Goal: Feedback & Contribution: Contribute content

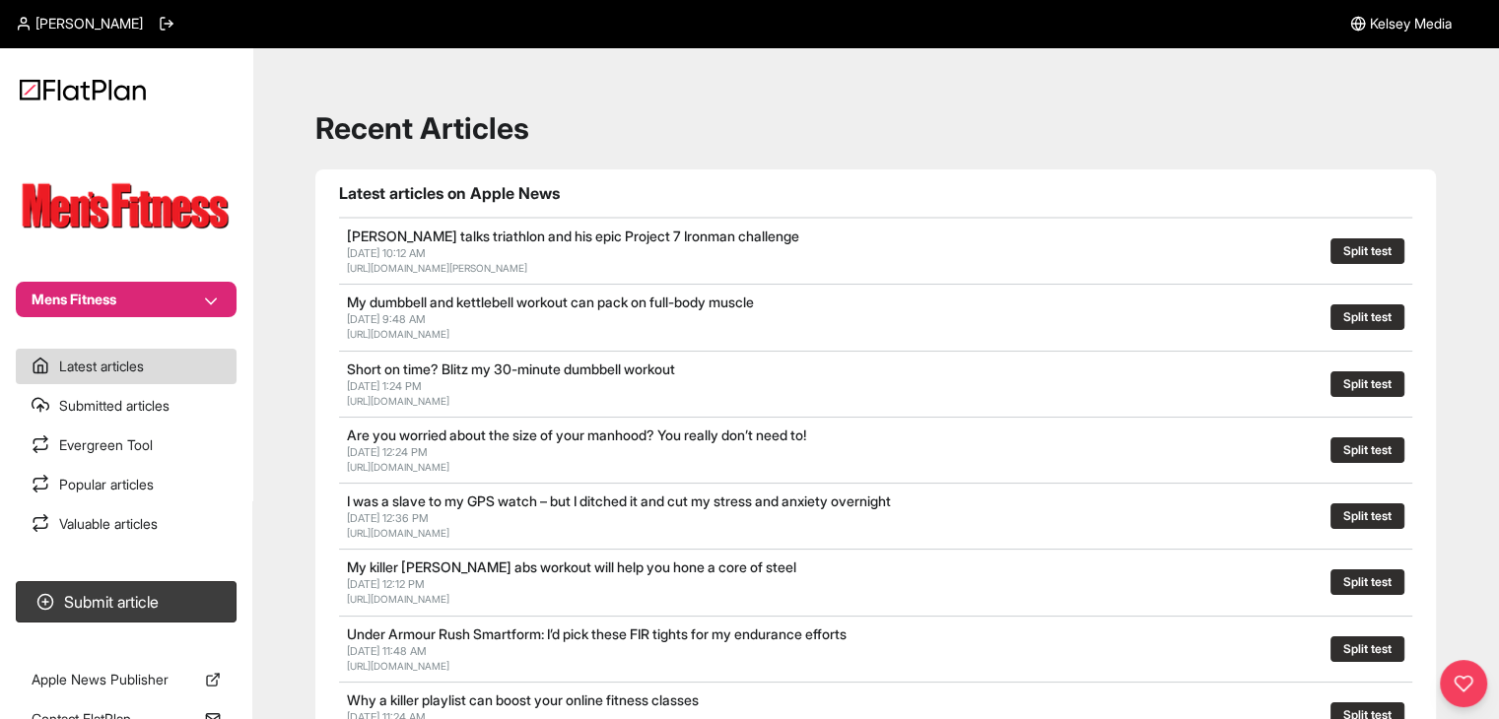
click at [177, 303] on button "Mens Fitness" at bounding box center [126, 299] width 221 height 35
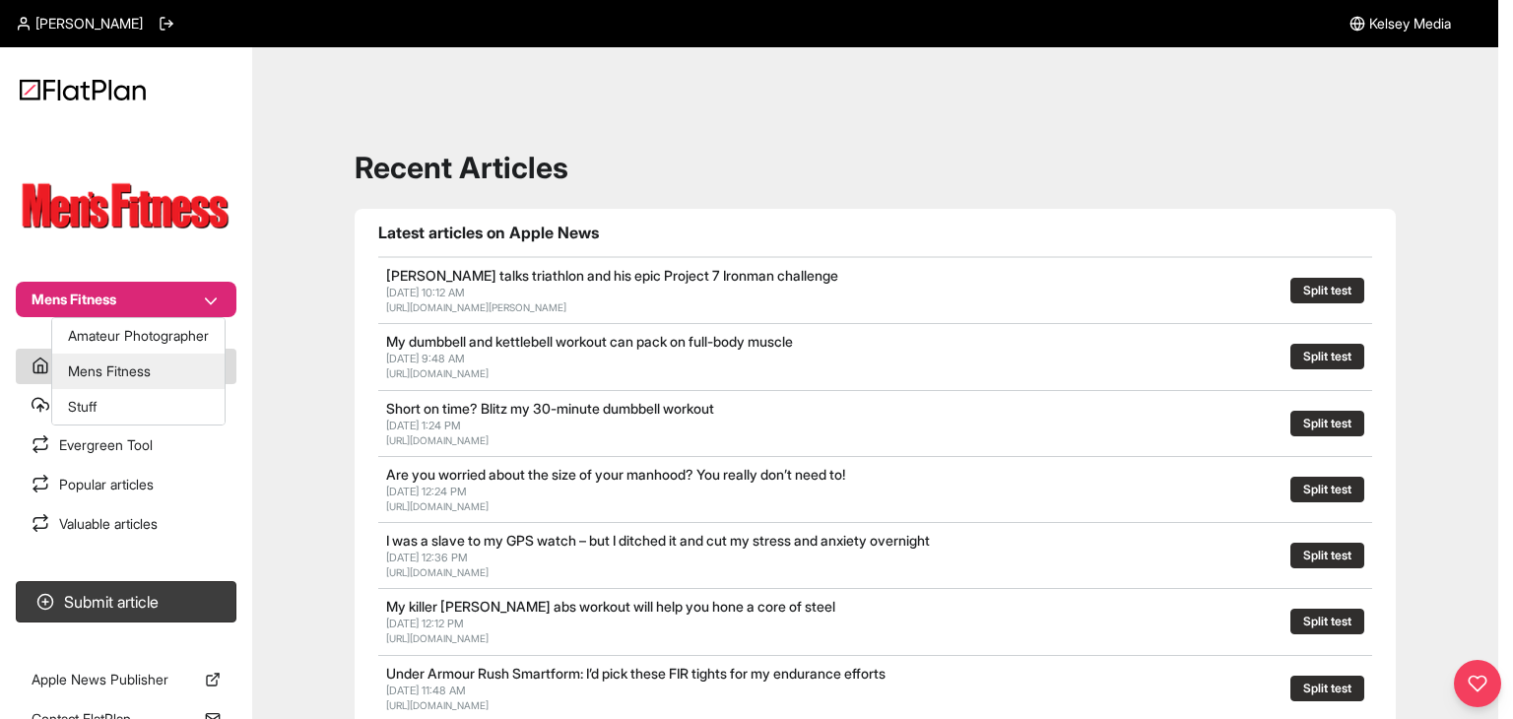
click at [162, 397] on button "Stuff" at bounding box center [138, 406] width 172 height 35
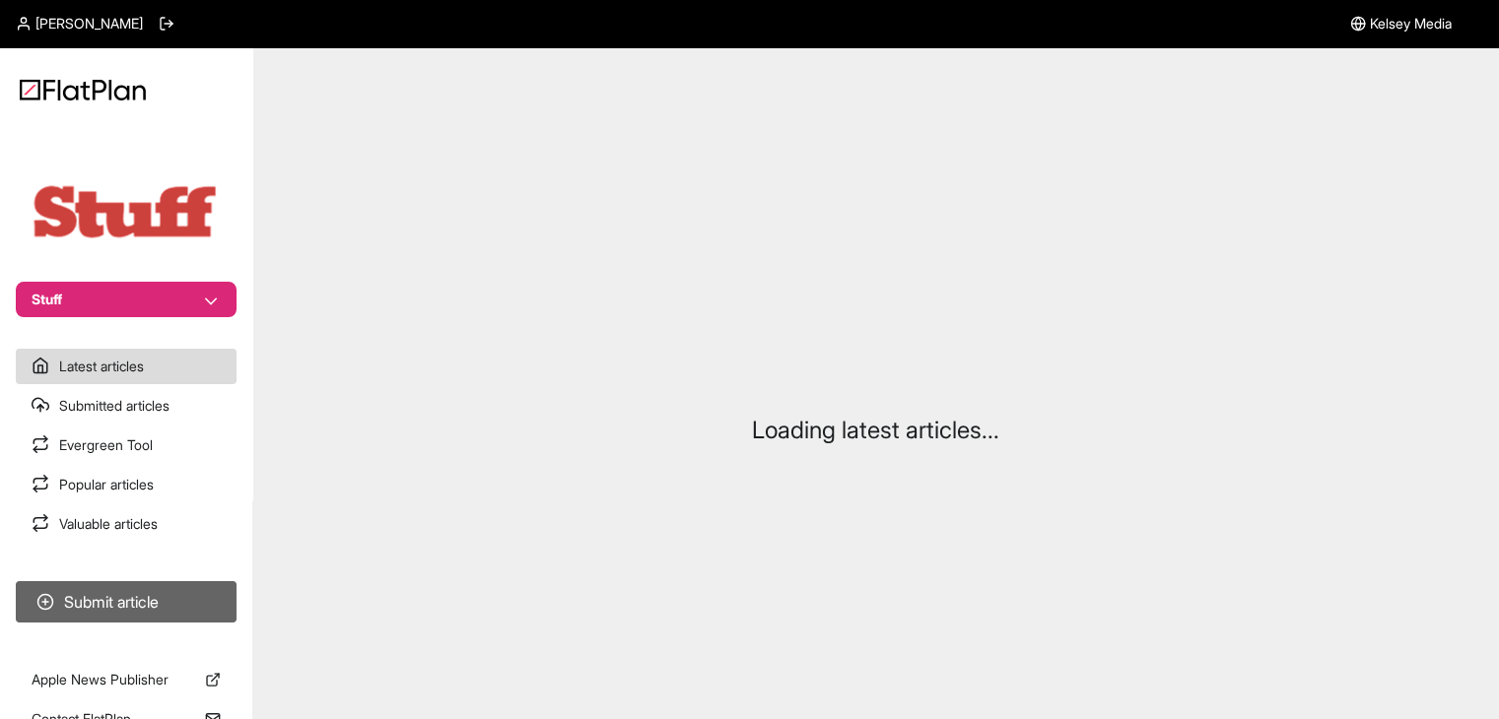
click at [164, 602] on button "Submit article" at bounding box center [126, 601] width 221 height 41
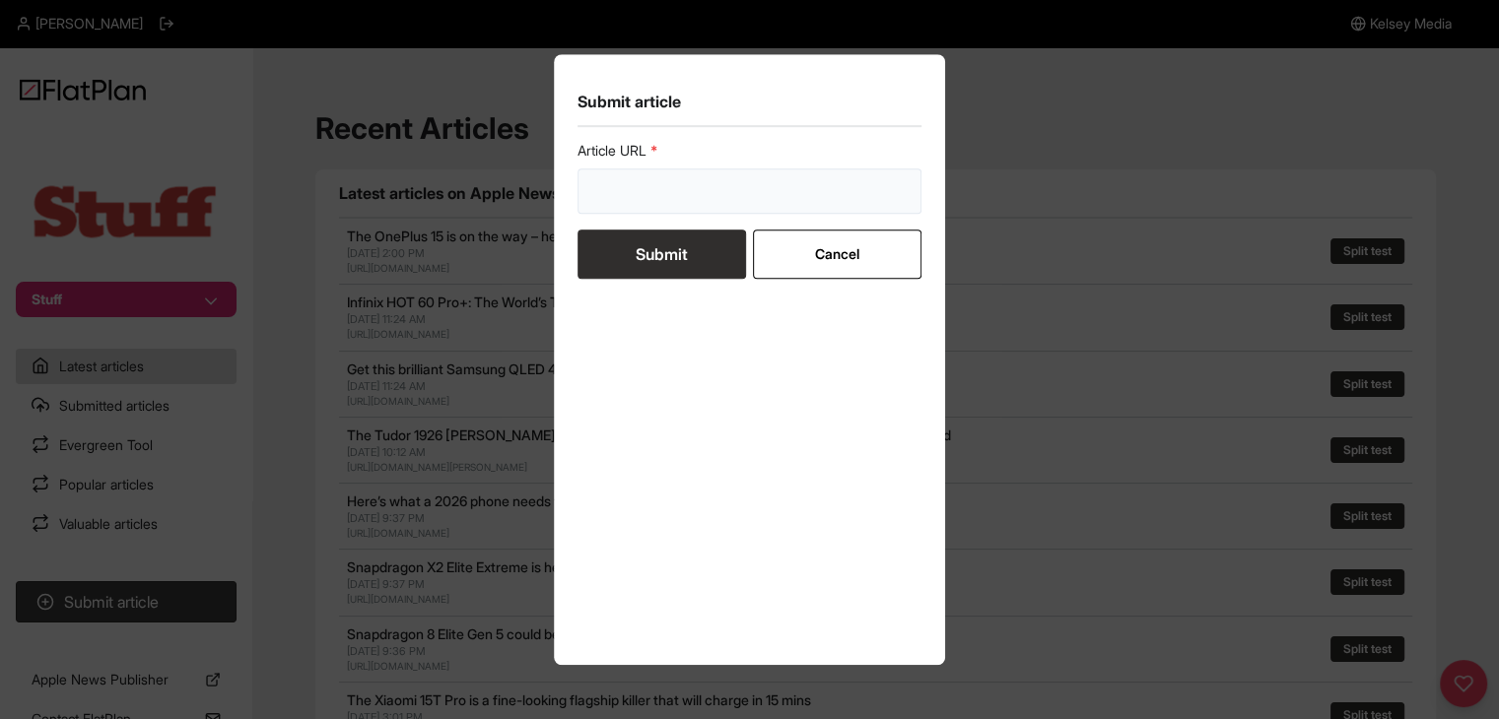
click at [636, 184] on input "url" at bounding box center [749, 190] width 345 height 45
paste input "The best Apple Watch apps 2025 that we’re actually using"
click at [637, 236] on form "Article URL The best Apple Watch apps 2025 that we’re actually using Submit Can…" at bounding box center [749, 210] width 345 height 138
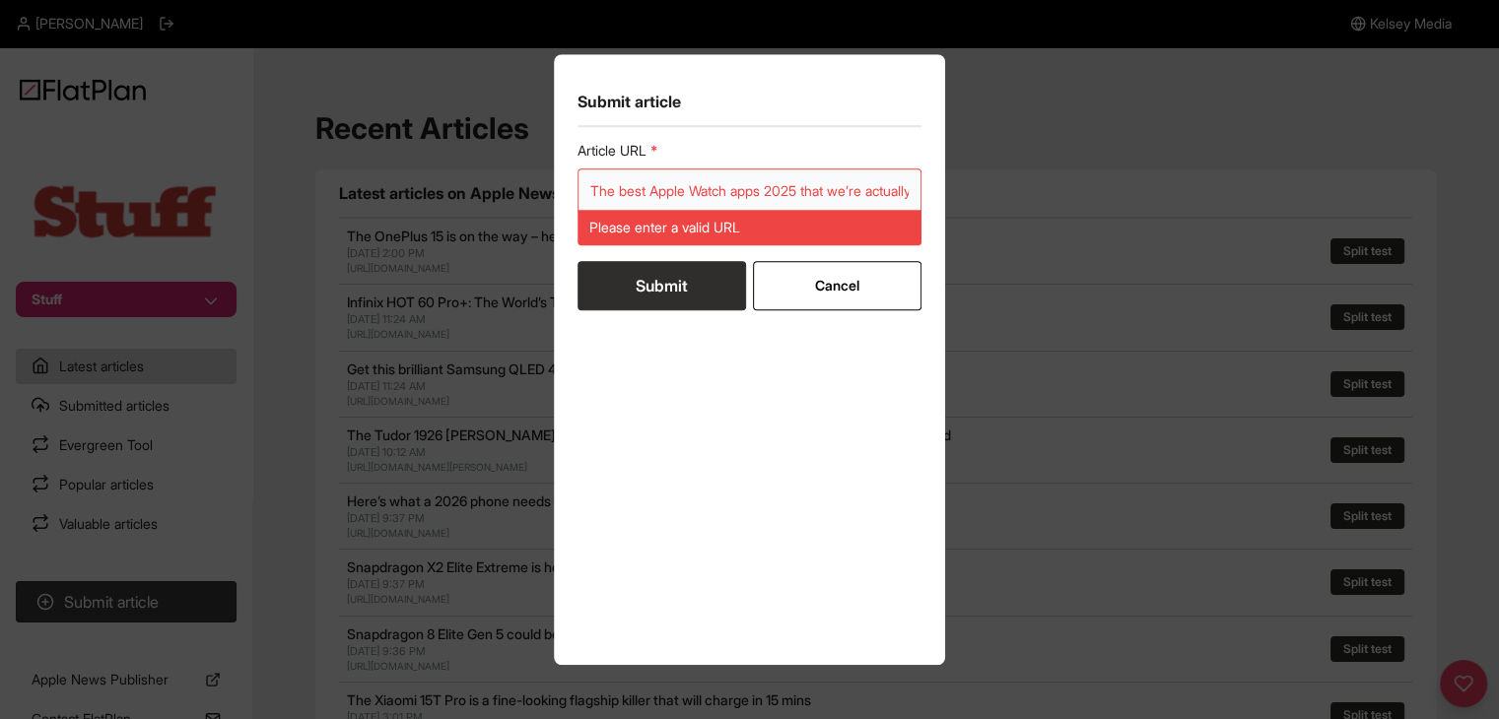
click at [688, 194] on input "The best Apple Watch apps 2025 that we’re actually using" at bounding box center [749, 190] width 345 height 45
paste input "[URL][DOMAIN_NAME]"
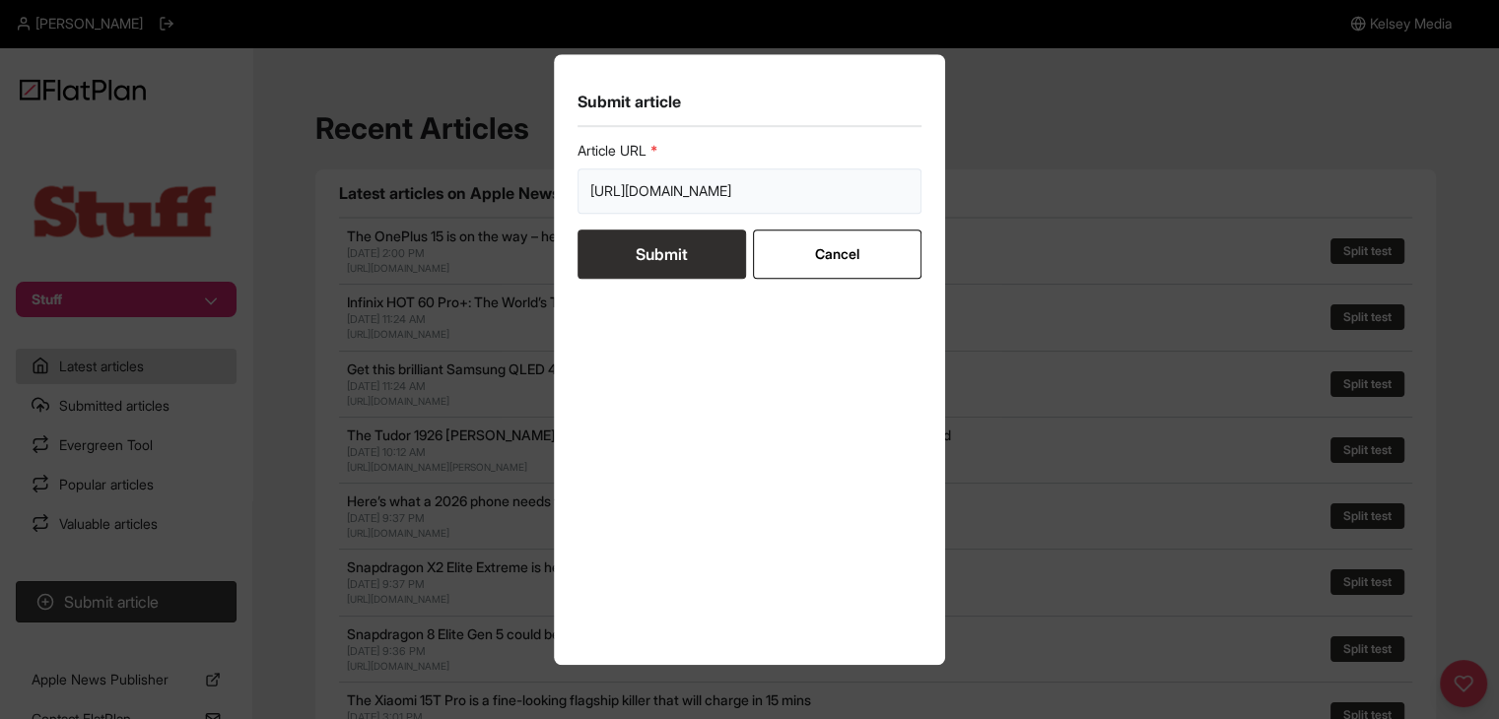
type input "[URL][DOMAIN_NAME]"
click at [666, 256] on button "Submit" at bounding box center [661, 254] width 168 height 49
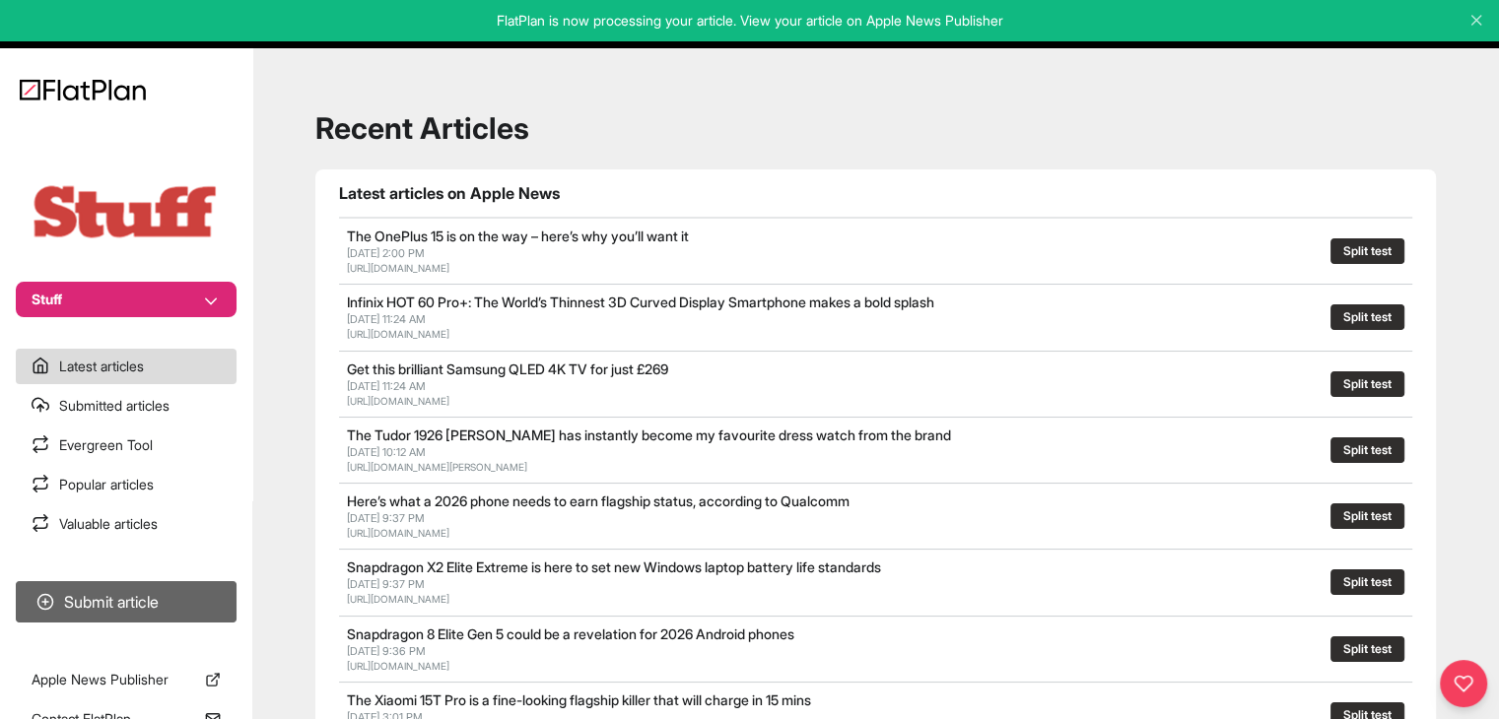
click at [154, 605] on button "Submit article" at bounding box center [126, 601] width 221 height 41
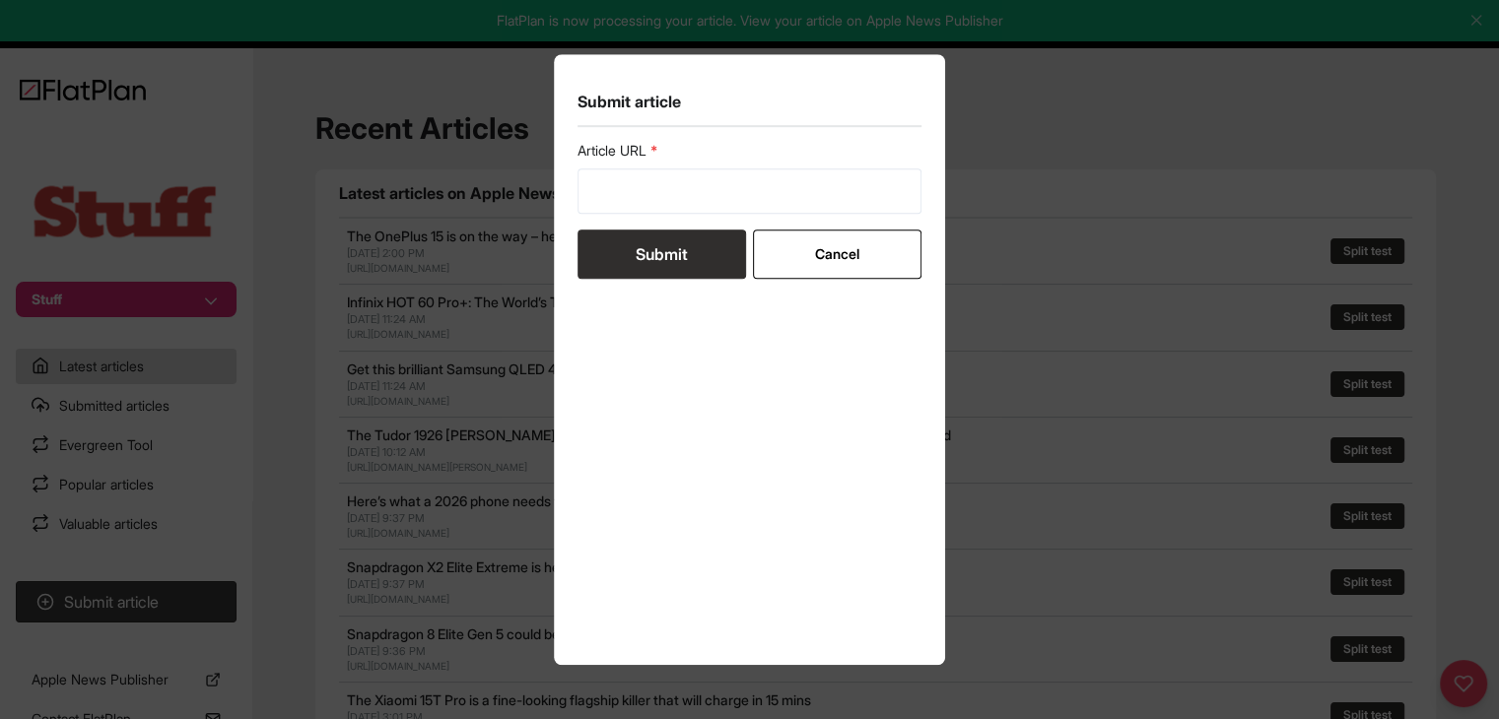
click at [630, 216] on form "Article URL Submit Cancel" at bounding box center [749, 210] width 345 height 138
click at [632, 200] on input "url" at bounding box center [749, 190] width 345 height 45
paste input "https://www.stuff.tv/features/best-watches-under-500/"
type input "https://www.stuff.tv/features/best-watches-under-500/"
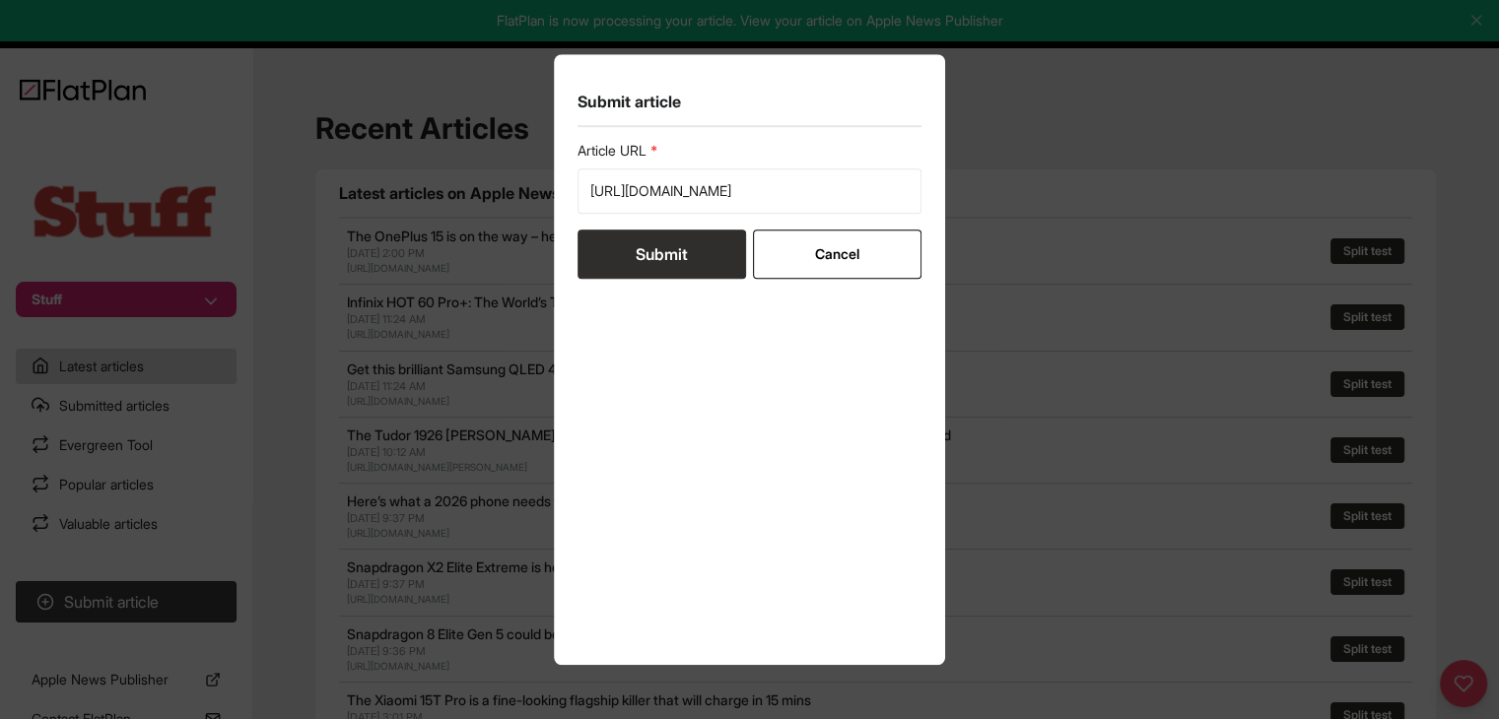
click at [632, 256] on button "Submit" at bounding box center [661, 254] width 168 height 49
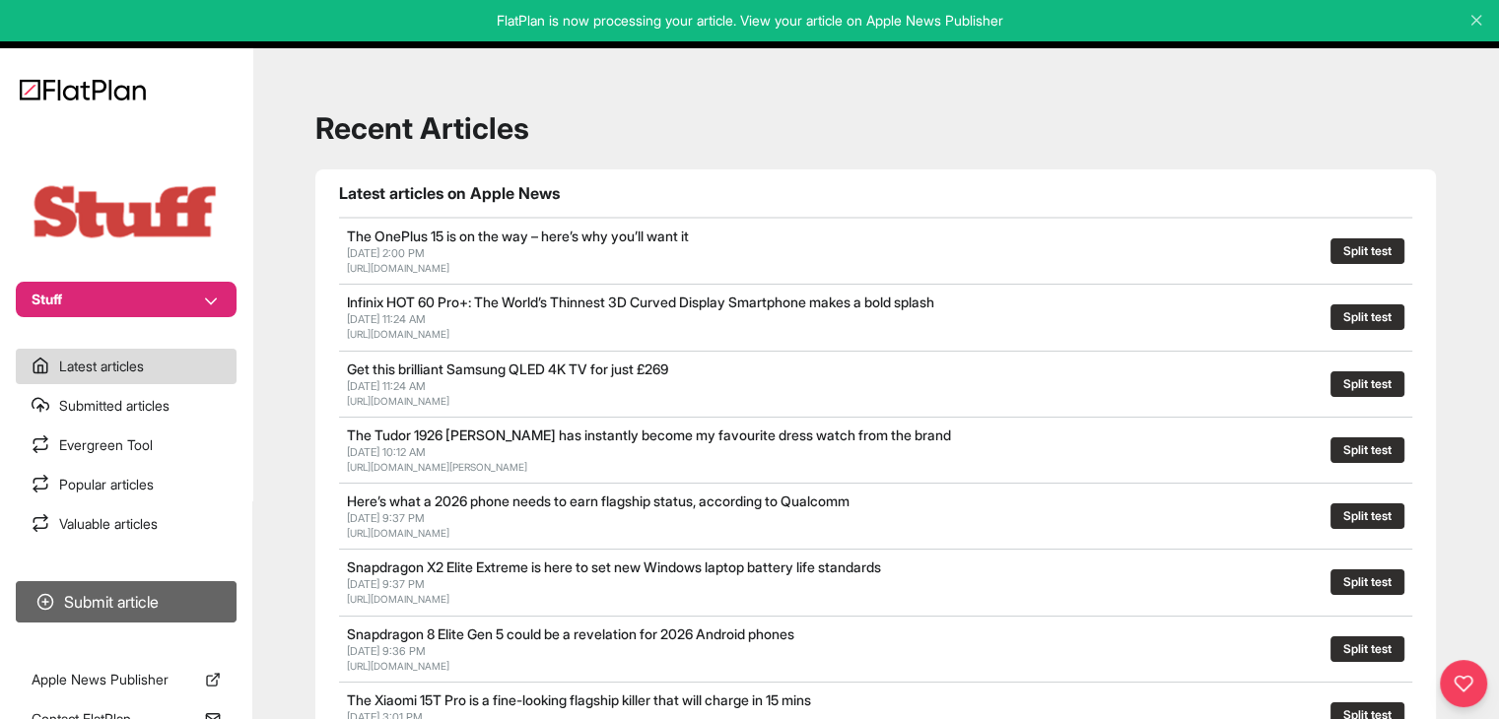
click at [176, 608] on button "Submit article" at bounding box center [126, 601] width 221 height 41
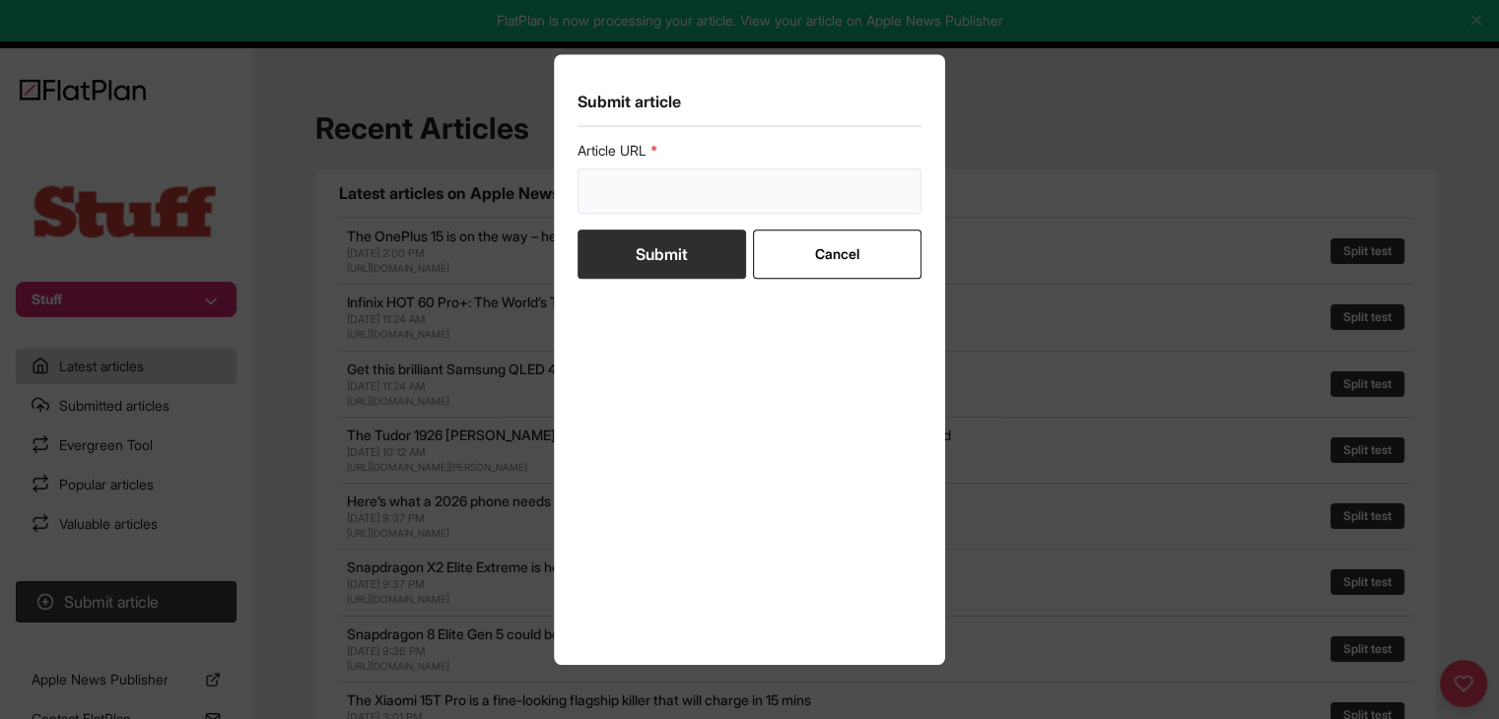
click at [675, 196] on input "url" at bounding box center [749, 190] width 345 height 45
paste input "https://www.stuff.tv/features/best-camera-drones/"
type input "https://www.stuff.tv/features/best-camera-drones/"
click at [652, 256] on button "Submit" at bounding box center [661, 254] width 168 height 49
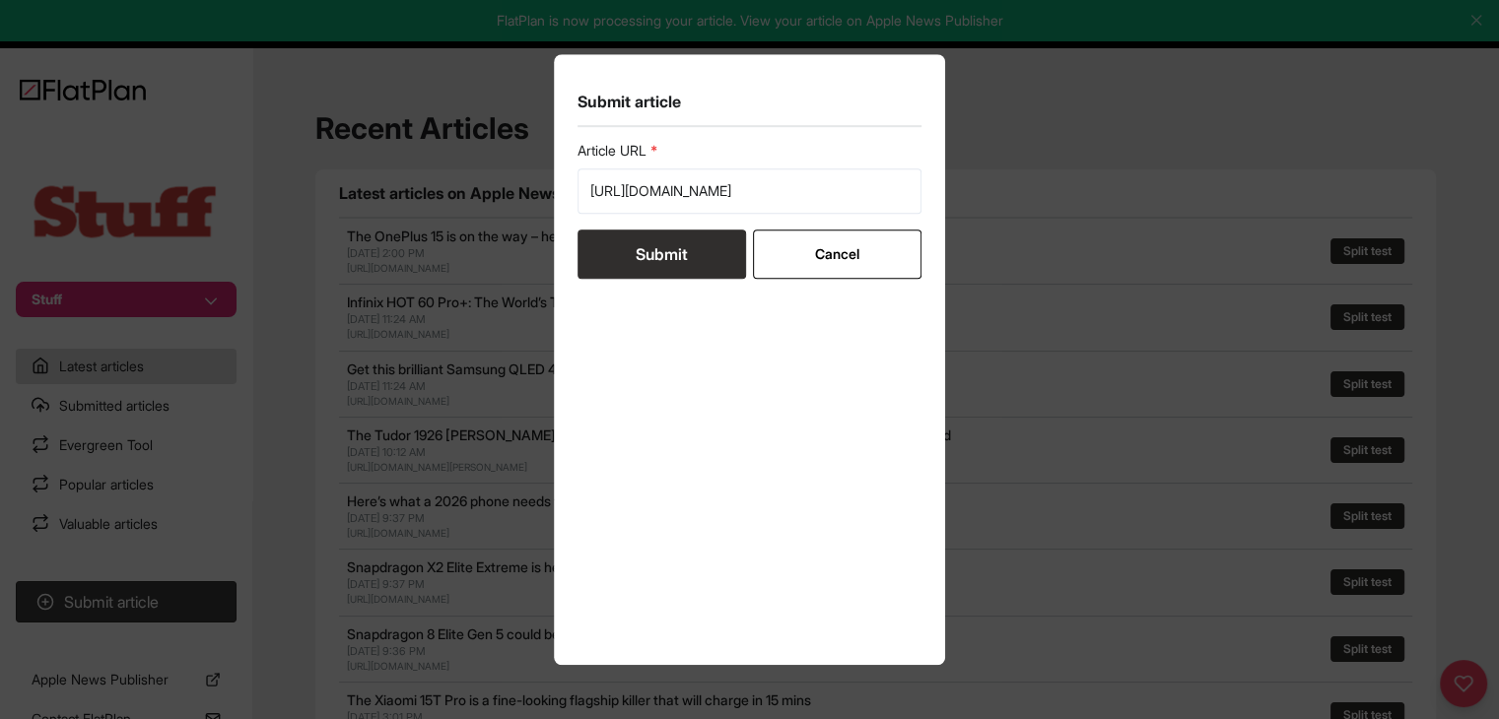
scroll to position [0, 0]
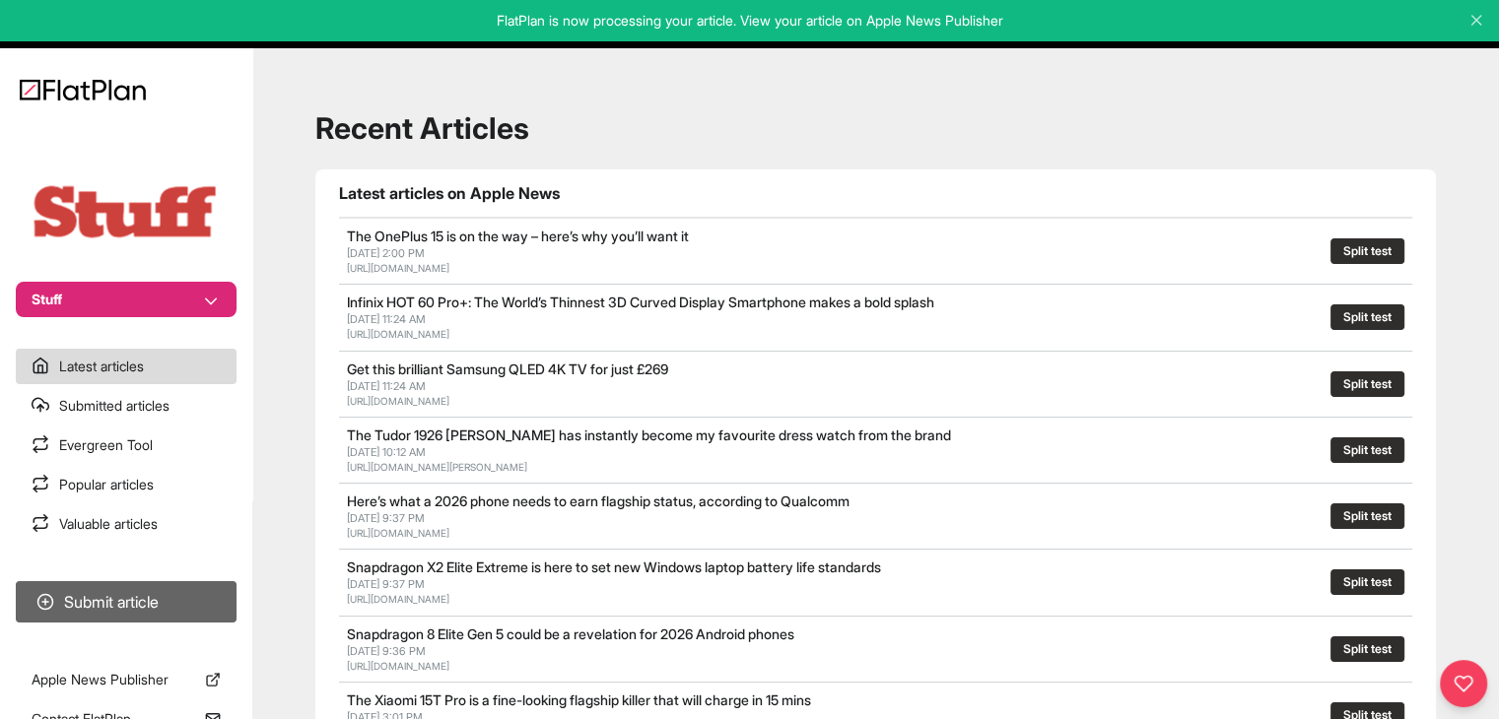
click at [173, 595] on button "Submit article" at bounding box center [126, 601] width 221 height 41
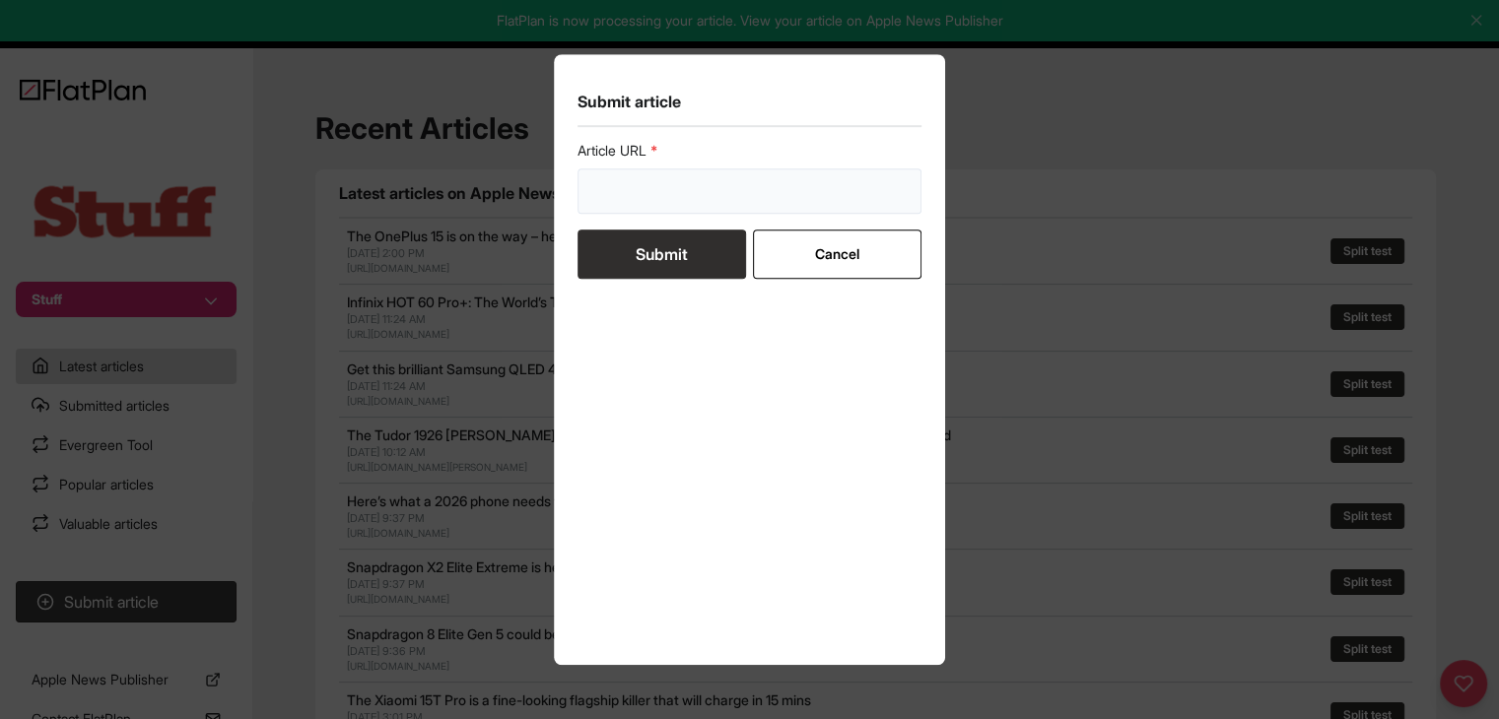
click at [696, 208] on input "url" at bounding box center [749, 190] width 345 height 45
paste input "https://www.stuff.tv/features/best-smart-speakers-tested/"
type input "https://www.stuff.tv/features/best-smart-speakers-tested/"
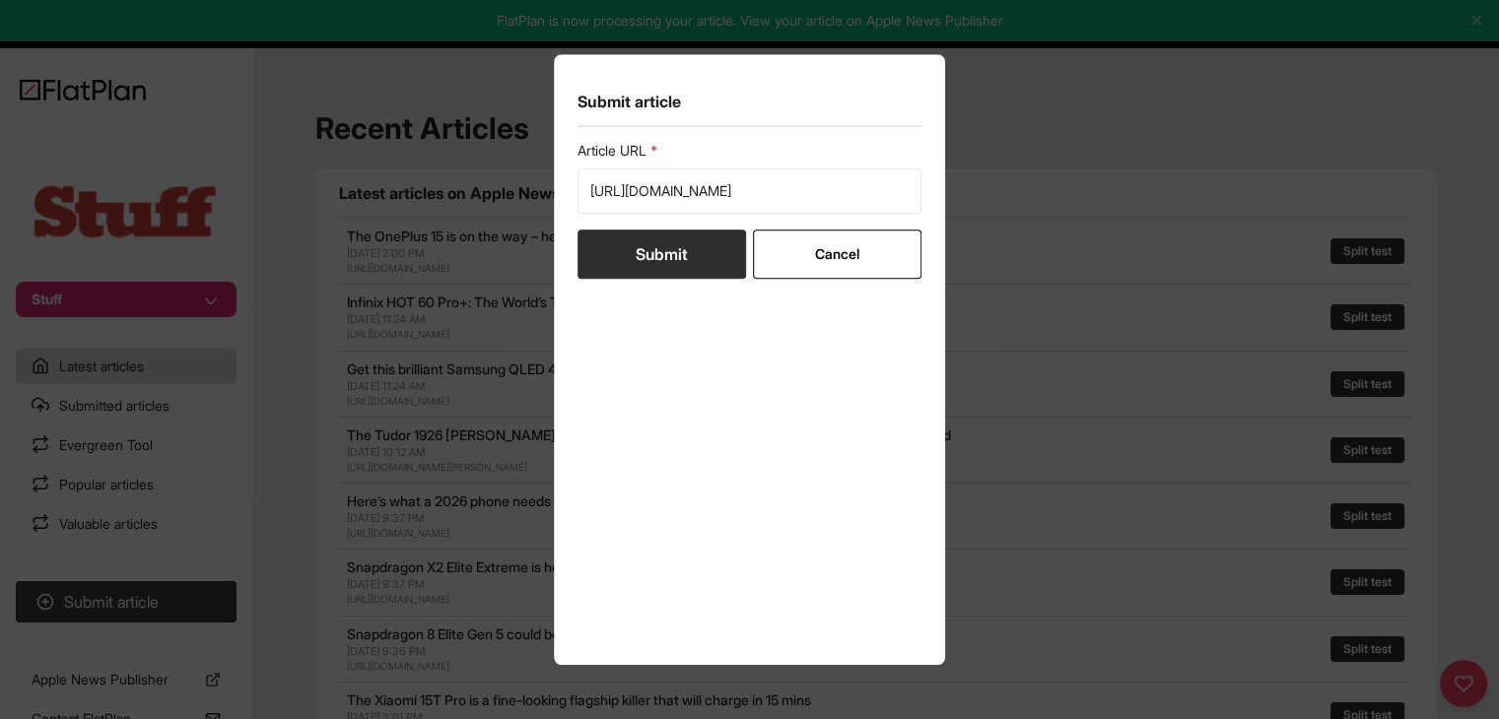
click at [665, 244] on button "Submit" at bounding box center [661, 254] width 168 height 49
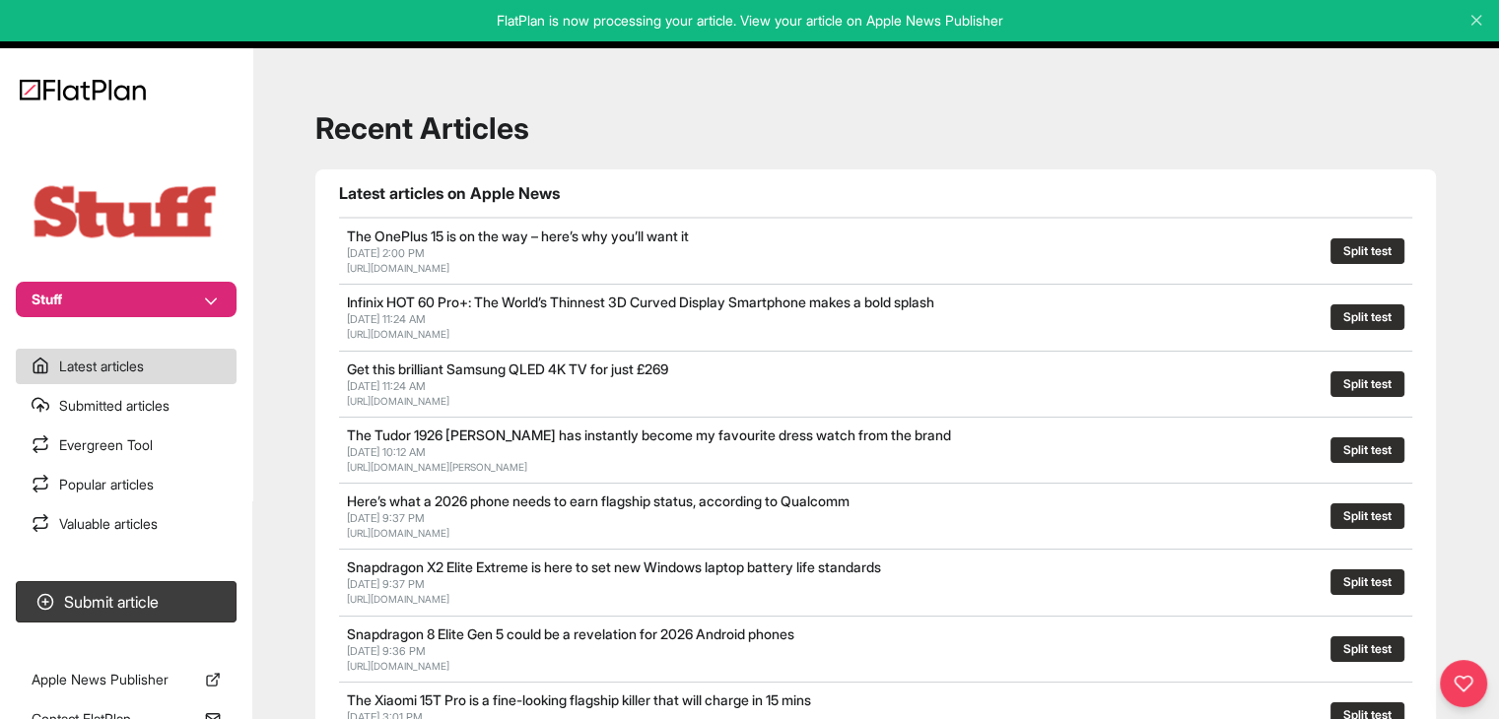
click at [161, 292] on button "Stuff" at bounding box center [126, 299] width 221 height 35
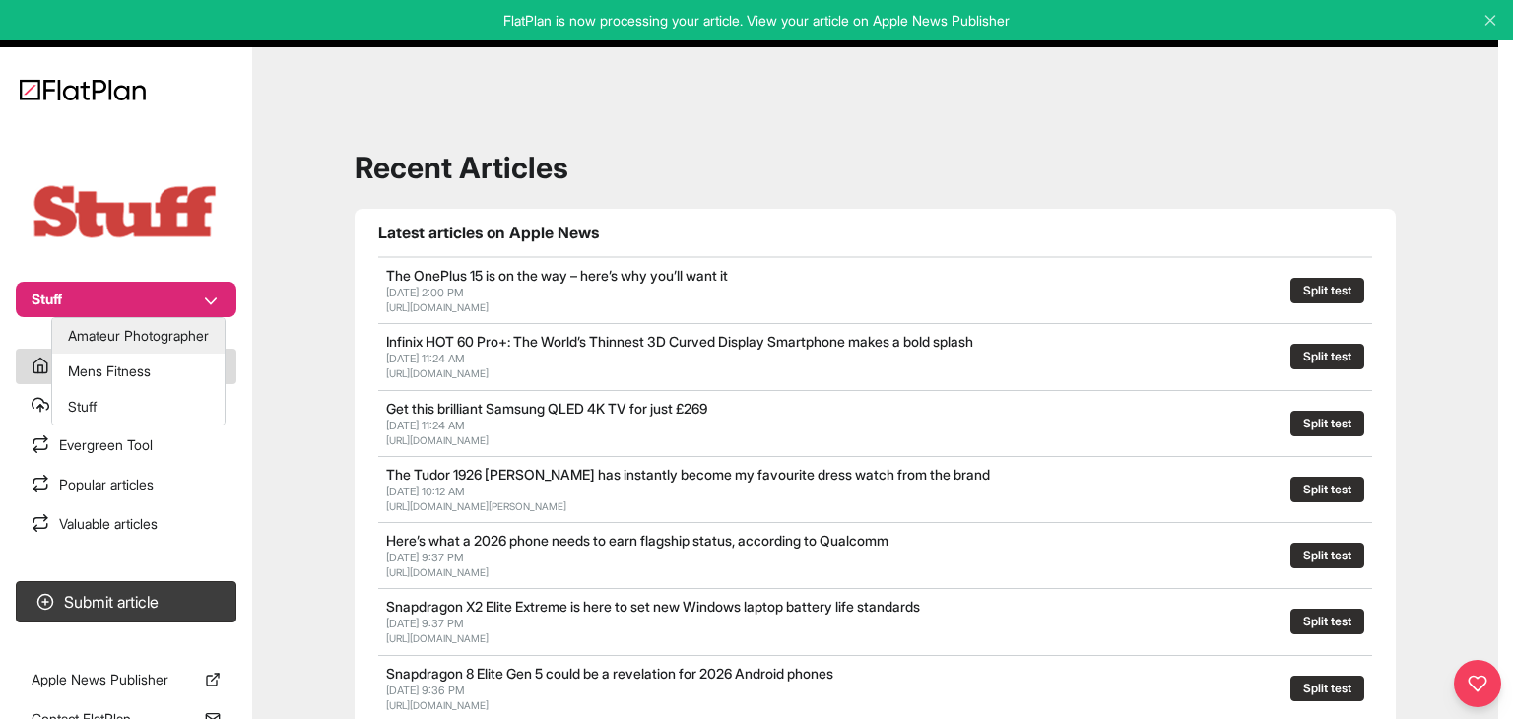
click at [165, 364] on button "Mens Fitness" at bounding box center [138, 371] width 172 height 35
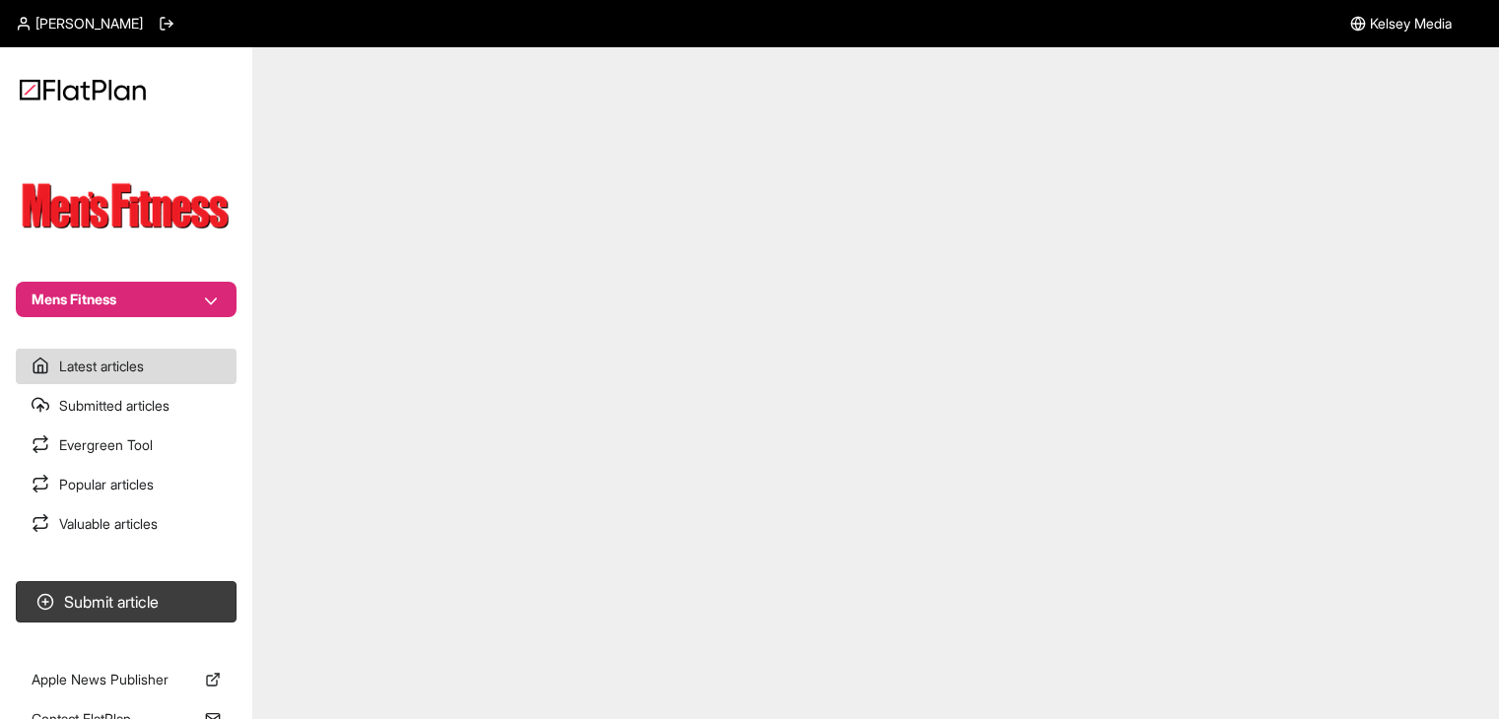
click at [202, 594] on button "Submit article" at bounding box center [126, 601] width 221 height 41
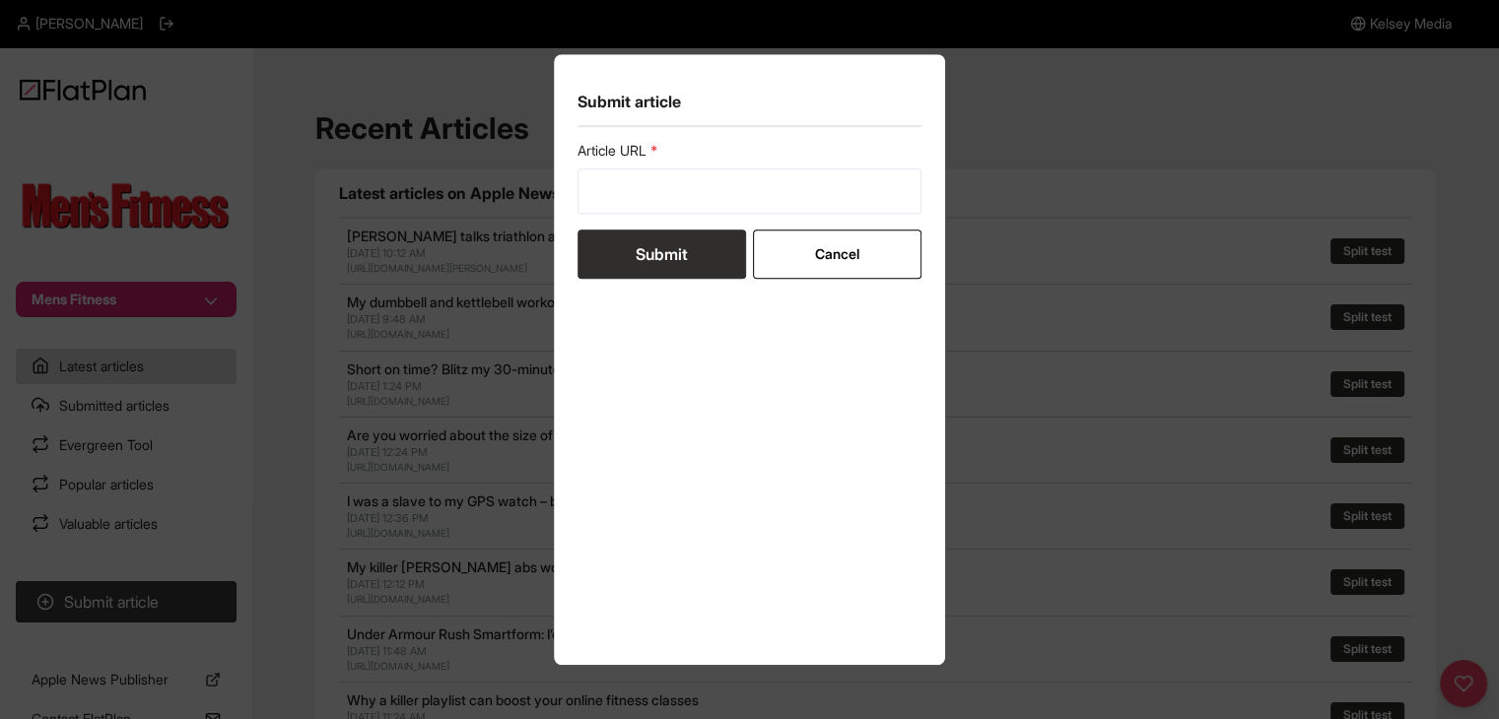
click at [599, 219] on form "Article URL Submit Cancel" at bounding box center [749, 210] width 345 height 138
click at [604, 199] on input "url" at bounding box center [749, 190] width 345 height 45
paste input "https://mensfitness.co.uk/health/how-to-reduce-the-effects-of-ibs/"
type input "https://mensfitness.co.uk/health/how-to-reduce-the-effects-of-ibs/"
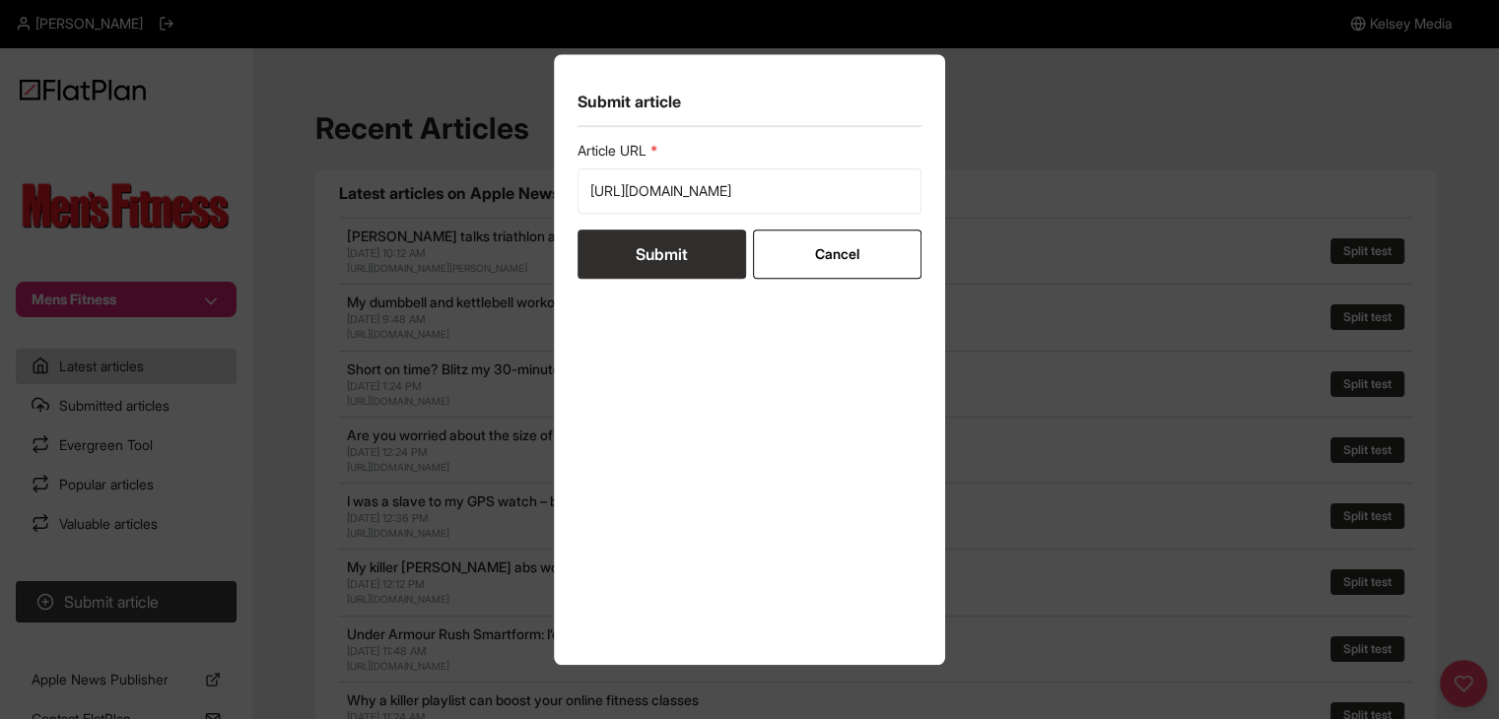
click at [612, 236] on button "Submit" at bounding box center [661, 254] width 168 height 49
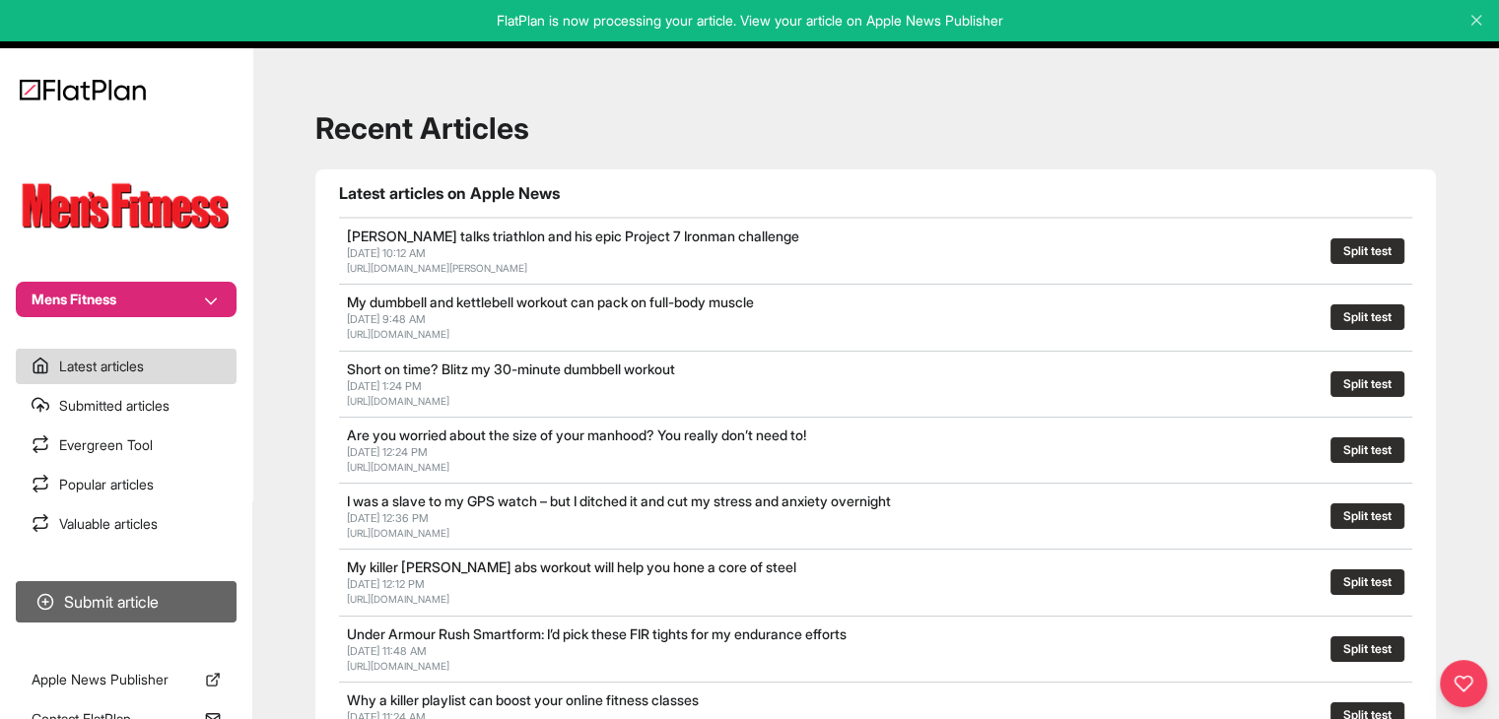
click at [196, 607] on button "Submit article" at bounding box center [126, 601] width 221 height 41
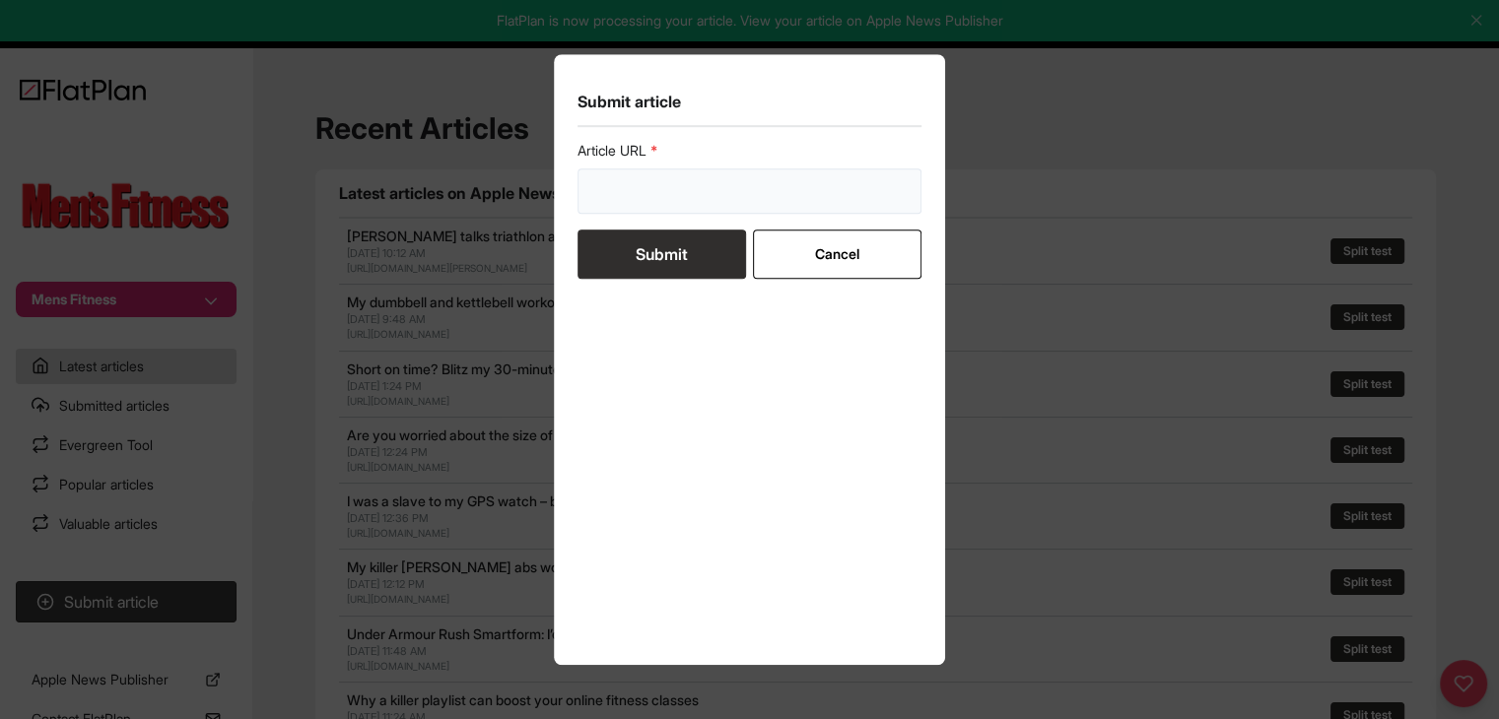
click at [621, 206] on input "url" at bounding box center [749, 190] width 345 height 45
paste input "https://mensfitness.co.uk/features/ten-tips-for-getting-a-10k-pb/"
type input "https://mensfitness.co.uk/features/ten-tips-for-getting-a-10k-pb/"
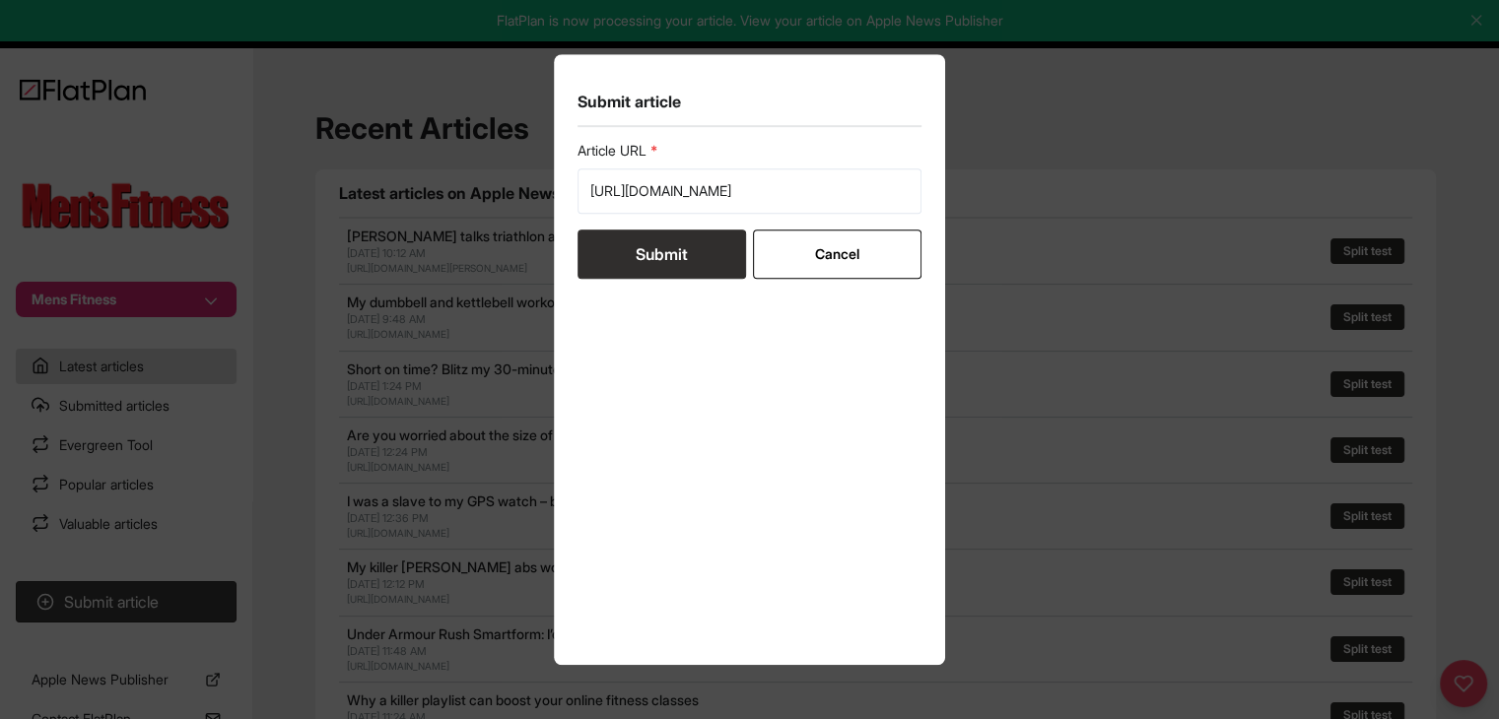
click at [627, 255] on button "Submit" at bounding box center [661, 254] width 168 height 49
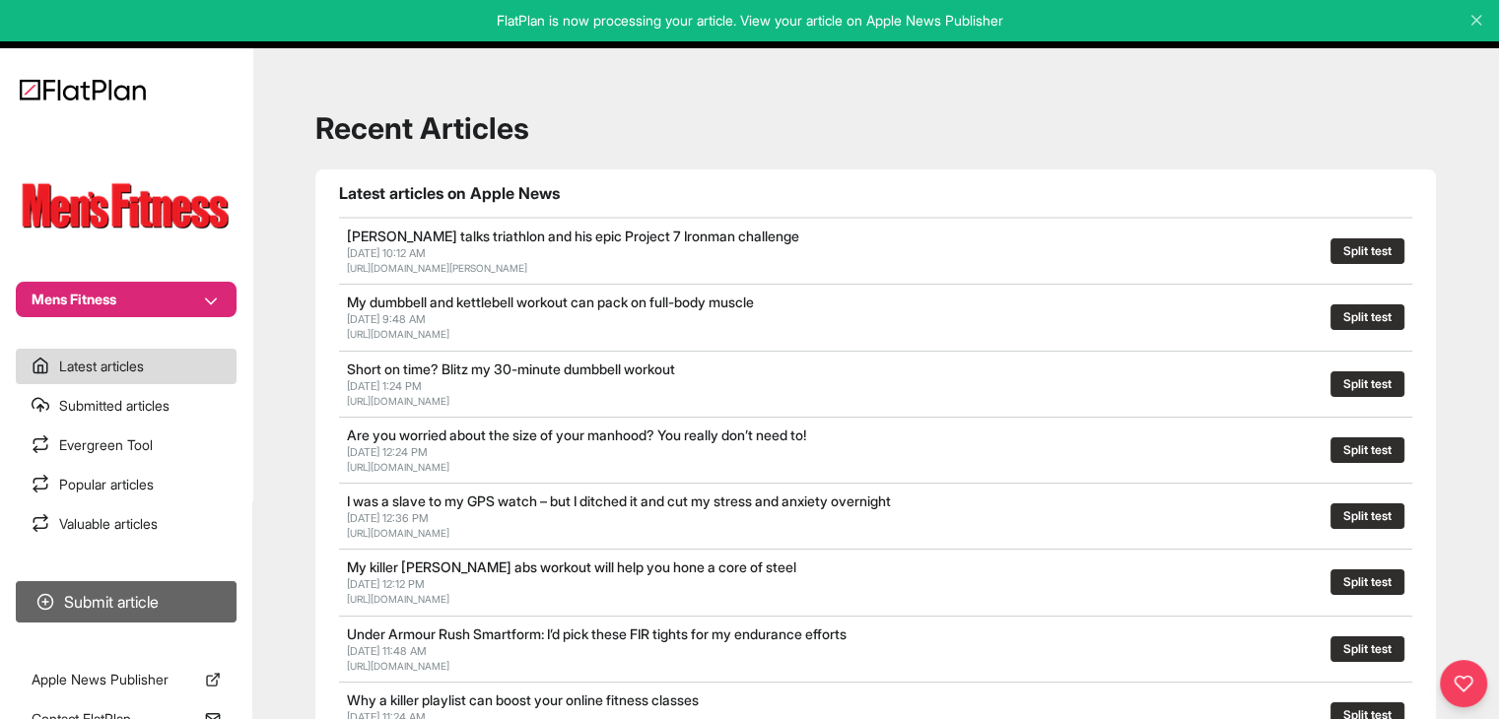
click at [205, 587] on button "Submit article" at bounding box center [126, 601] width 221 height 41
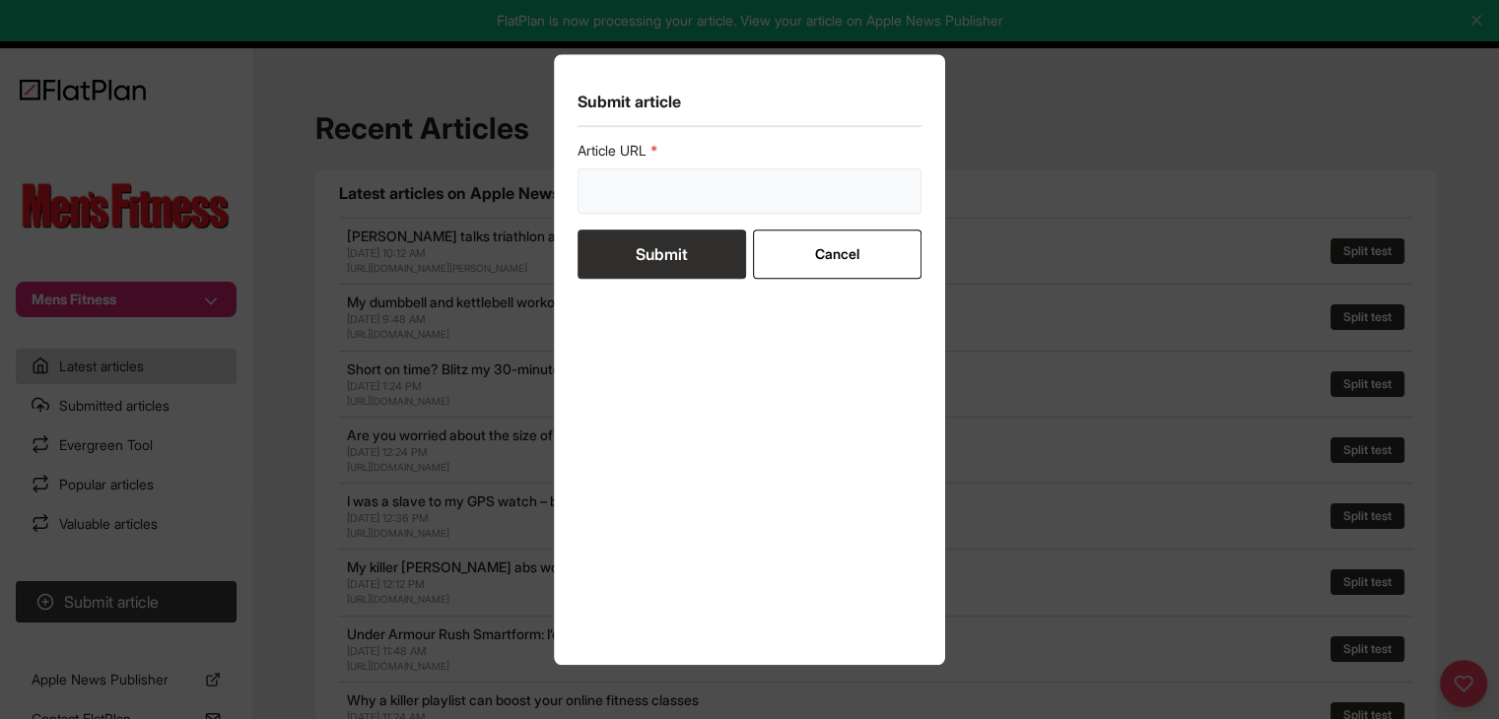
click at [653, 199] on input "url" at bounding box center [749, 190] width 345 height 45
paste input "https://mensfitness.co.uk/review/best-fitness-watches/"
type input "https://mensfitness.co.uk/review/best-fitness-watches/"
click at [652, 248] on button "Submit" at bounding box center [661, 254] width 168 height 49
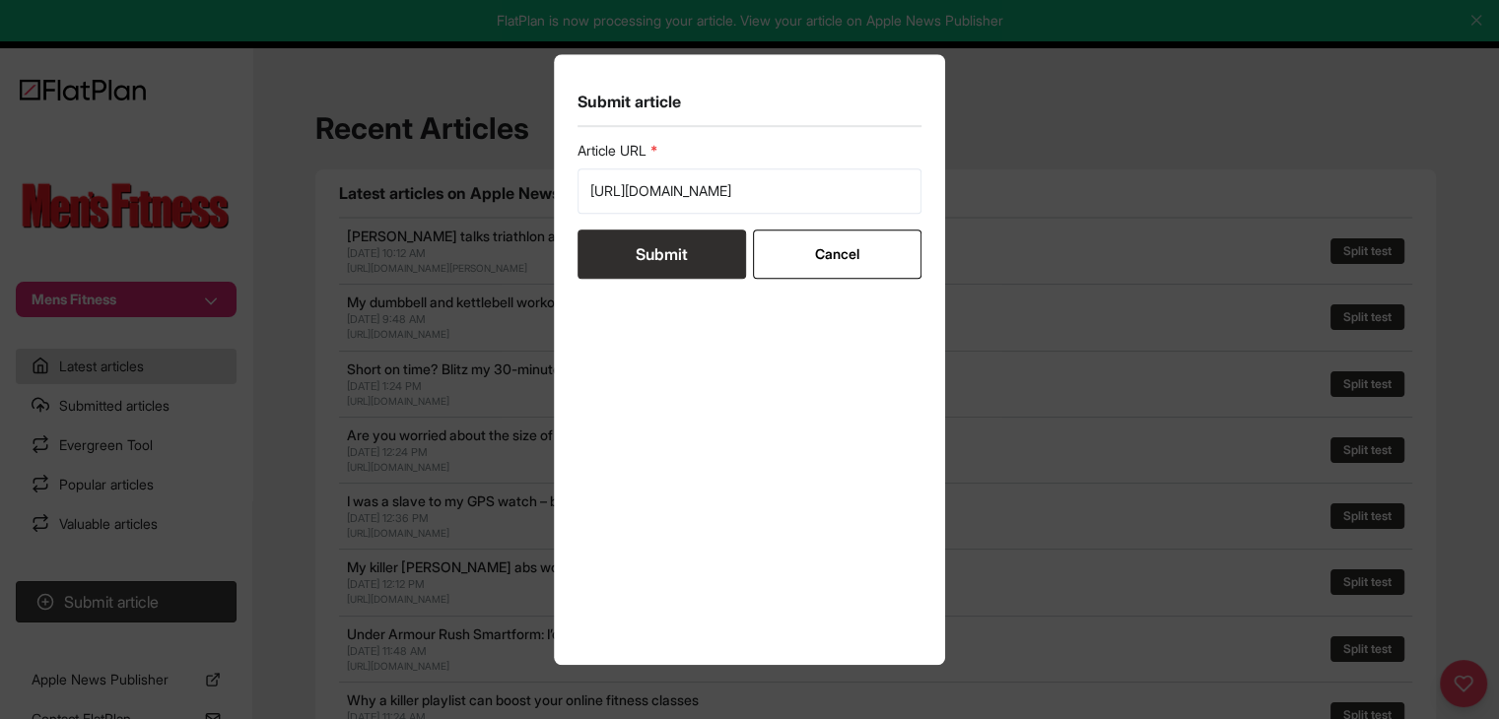
scroll to position [0, 0]
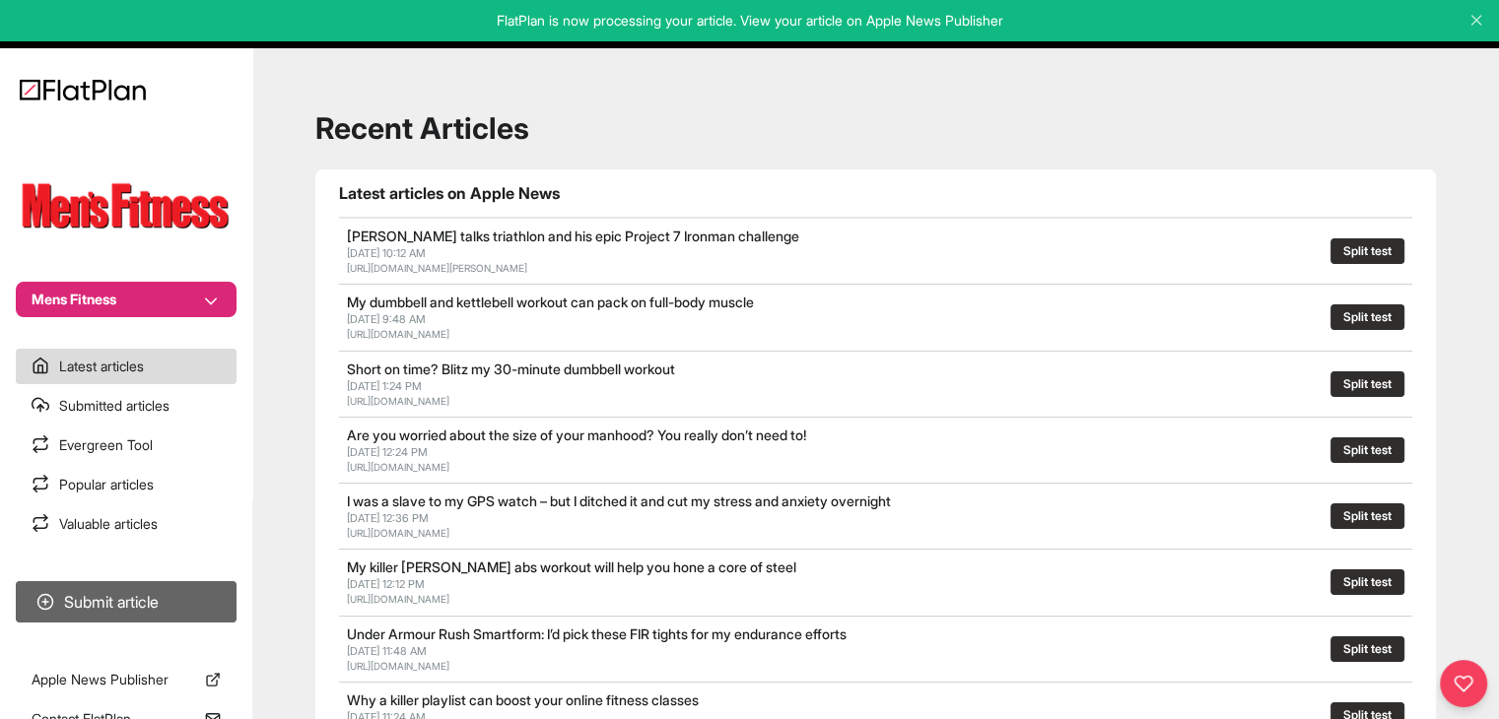
click at [202, 591] on button "Submit article" at bounding box center [126, 601] width 221 height 41
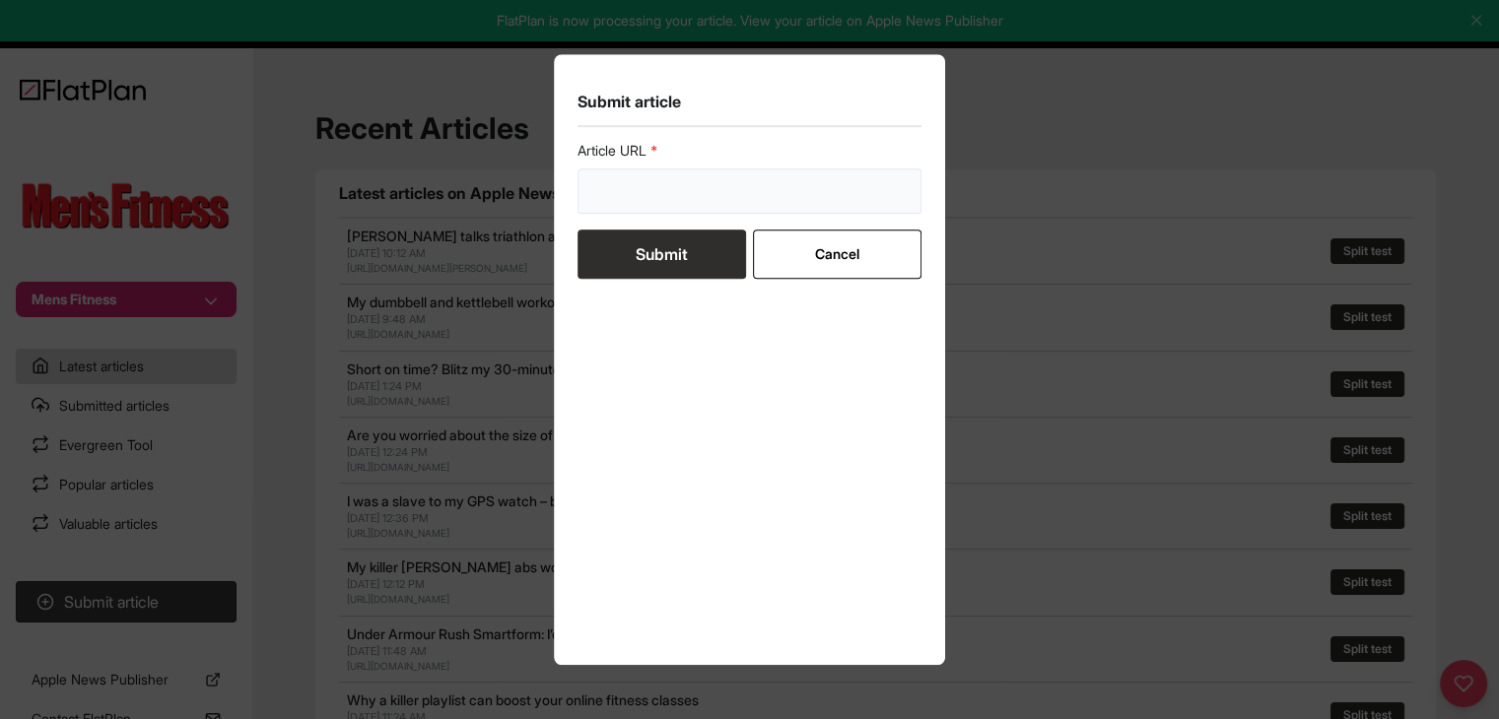
click at [682, 200] on input "url" at bounding box center [749, 190] width 345 height 45
paste input "https://mensfitness.co.uk/review/best-workout-headphones/"
type input "https://mensfitness.co.uk/review/best-workout-headphones/"
click at [666, 248] on button "Submit" at bounding box center [661, 254] width 168 height 49
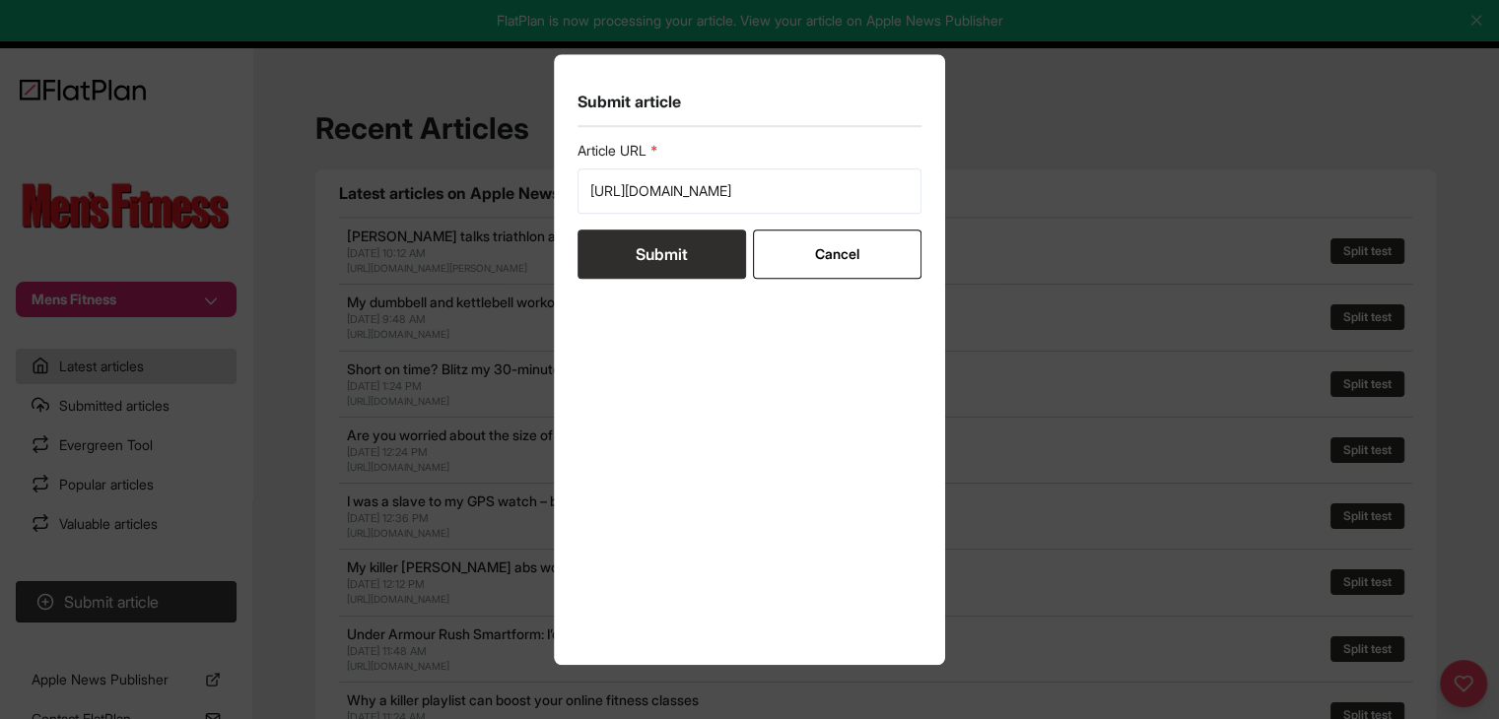
scroll to position [0, 0]
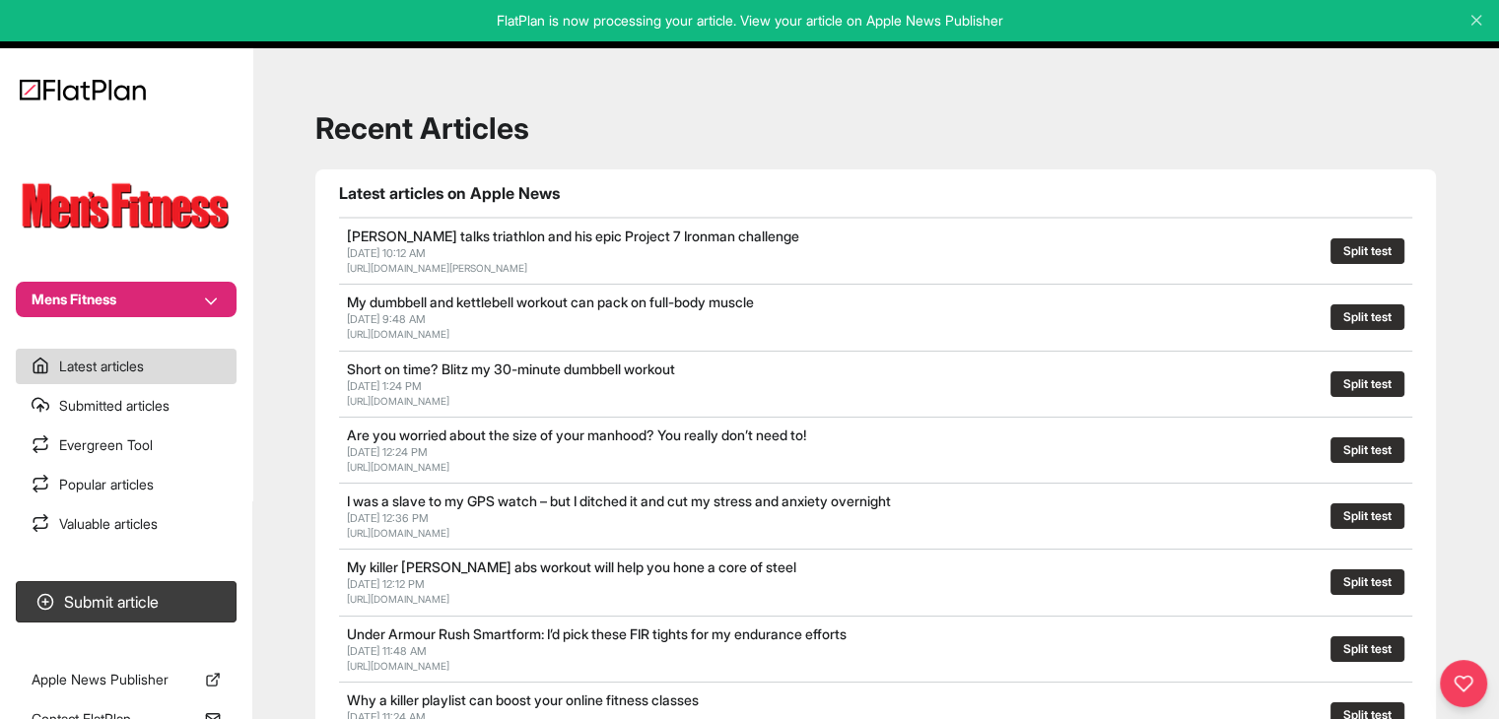
click at [158, 576] on section "Submit article" at bounding box center [126, 601] width 252 height 57
click at [138, 274] on section "Mens Fitness" at bounding box center [126, 220] width 252 height 193
click at [135, 300] on button "Mens Fitness" at bounding box center [126, 299] width 221 height 35
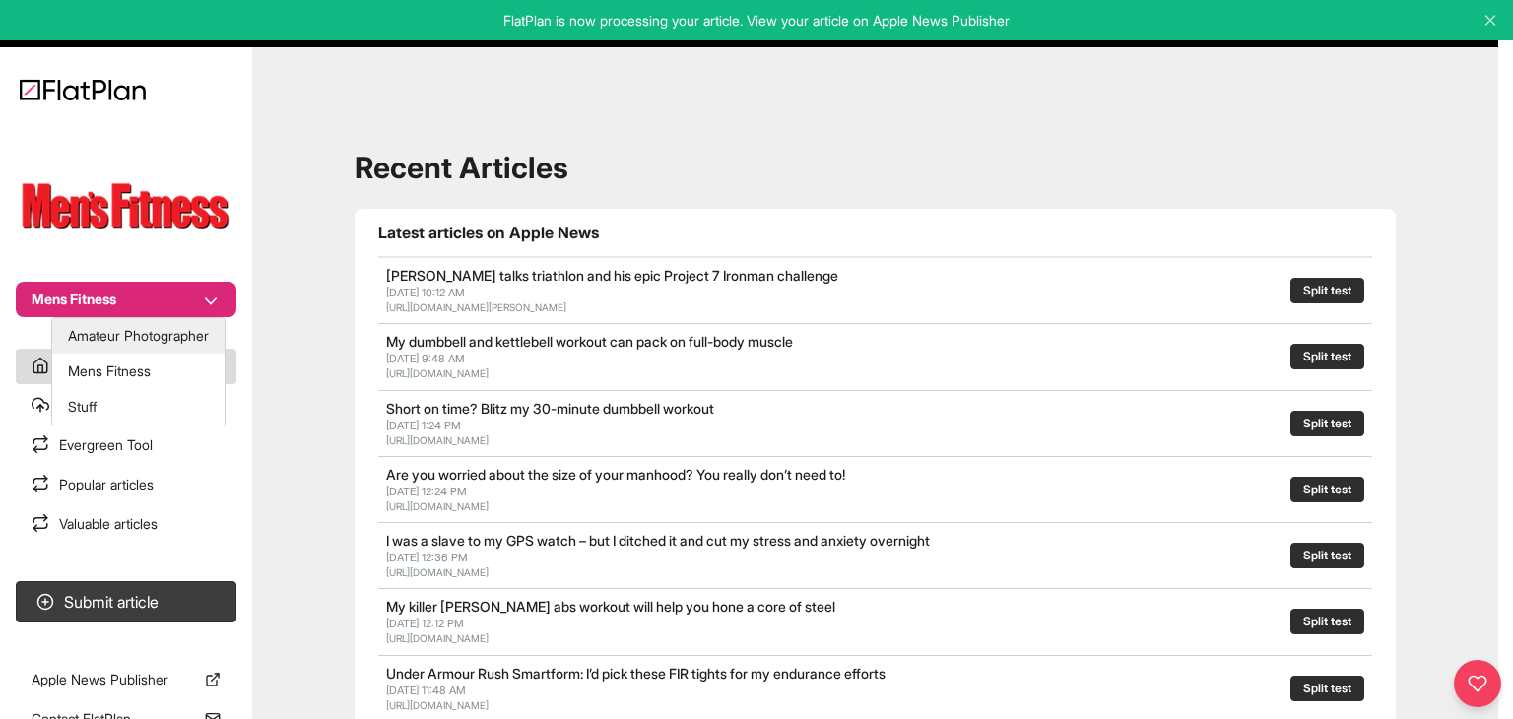
click at [130, 320] on button "Amateur Photographer" at bounding box center [138, 335] width 172 height 35
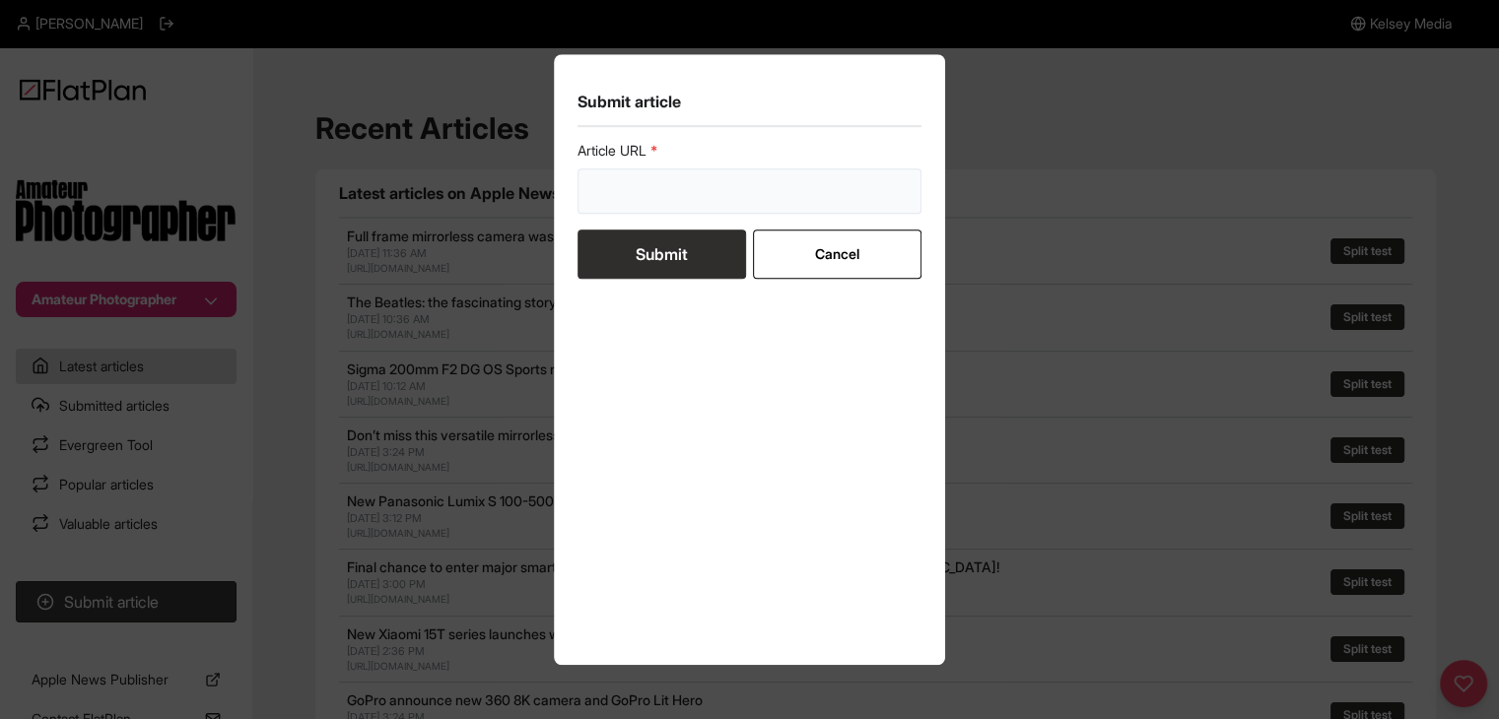
click at [644, 204] on input "url" at bounding box center [749, 190] width 345 height 45
paste input "https://amateurphotographer.com/technique/capturing-nocturnal-animals-low-light…"
type input "https://amateurphotographer.com/technique/capturing-nocturnal-animals-low-light…"
click at [647, 249] on button "Submit" at bounding box center [661, 254] width 168 height 49
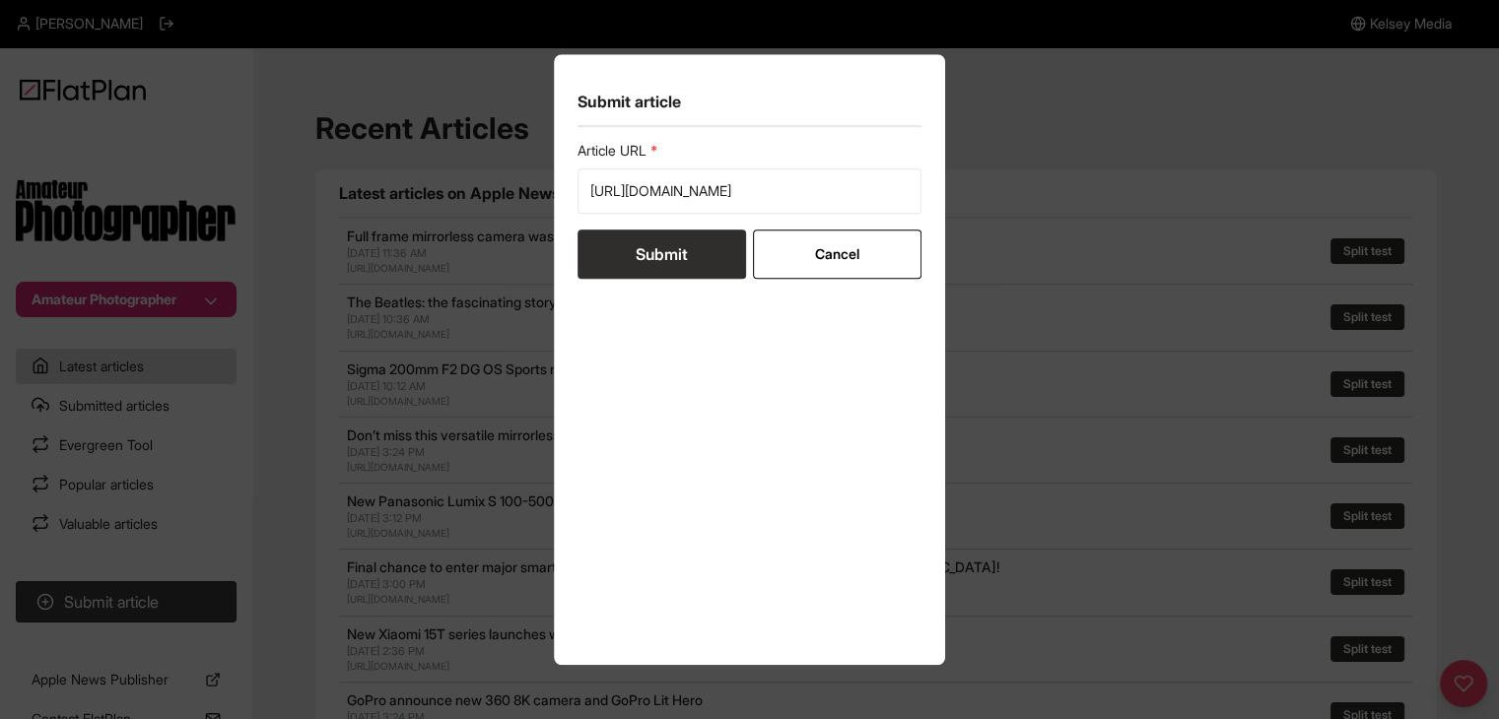
scroll to position [0, 0]
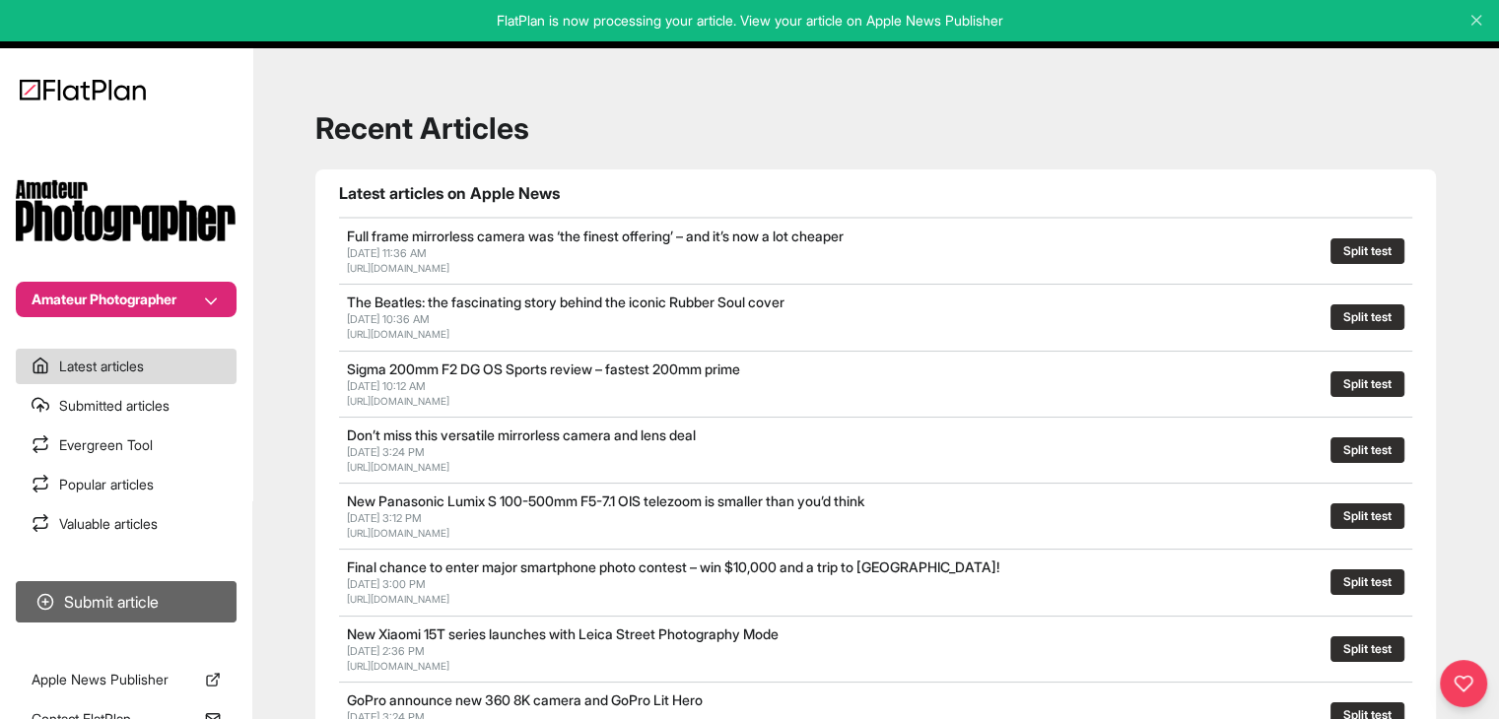
click at [71, 618] on button "Submit article" at bounding box center [126, 601] width 221 height 41
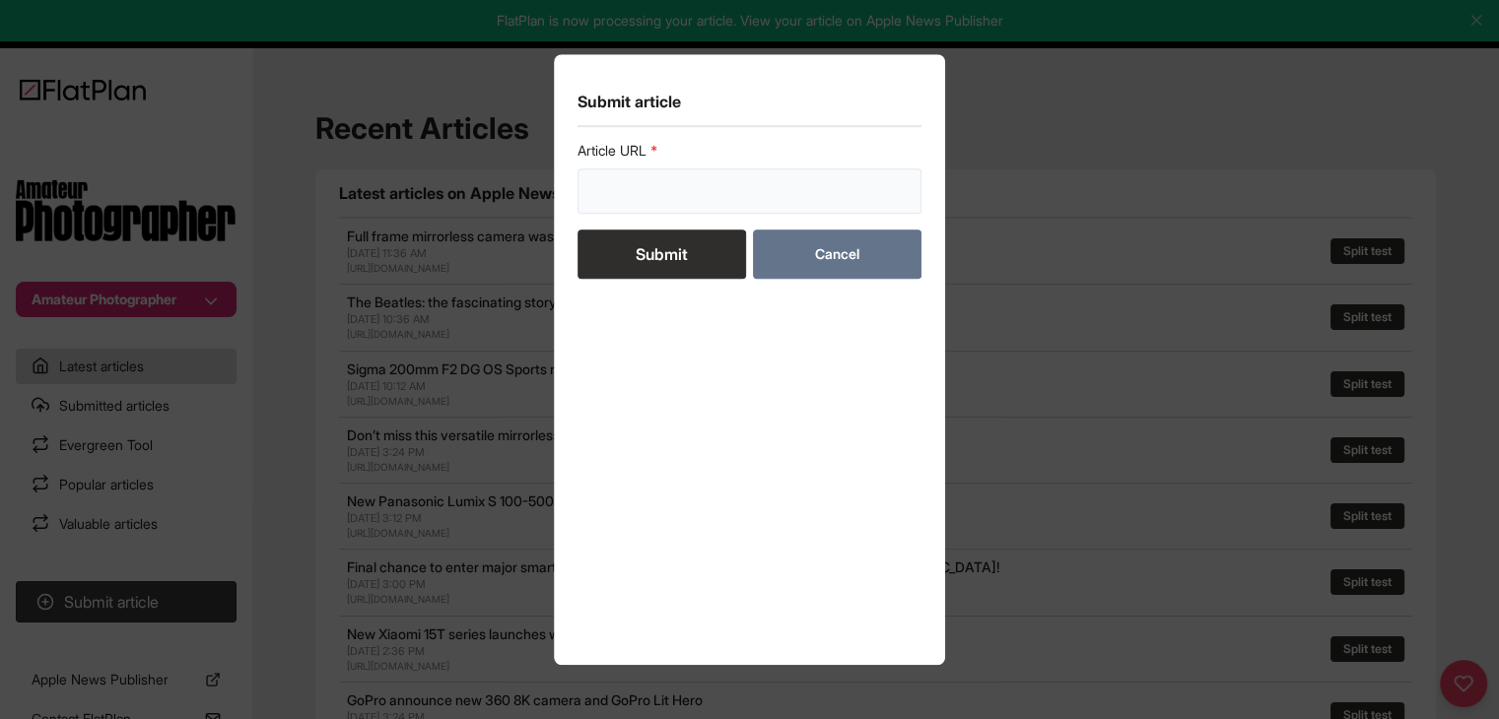
drag, startPoint x: 860, startPoint y: 194, endPoint x: 773, endPoint y: 243, distance: 99.7
click at [859, 194] on input "url" at bounding box center [749, 190] width 345 height 45
paste input "https://amateurphotographer.com/technique/iphone-photography-tips/"
type input "https://amateurphotographer.com/technique/iphone-photography-tips/"
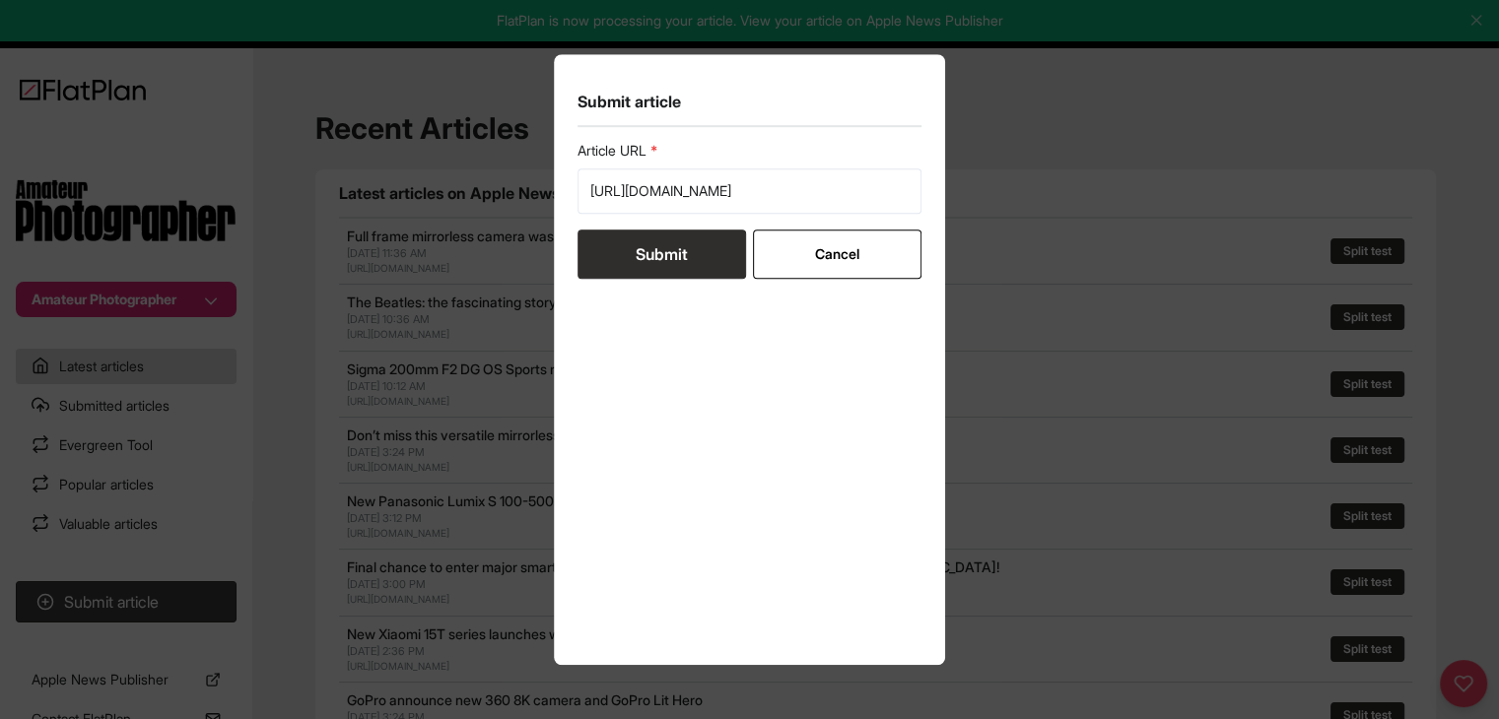
click at [709, 276] on button "Submit" at bounding box center [661, 254] width 168 height 49
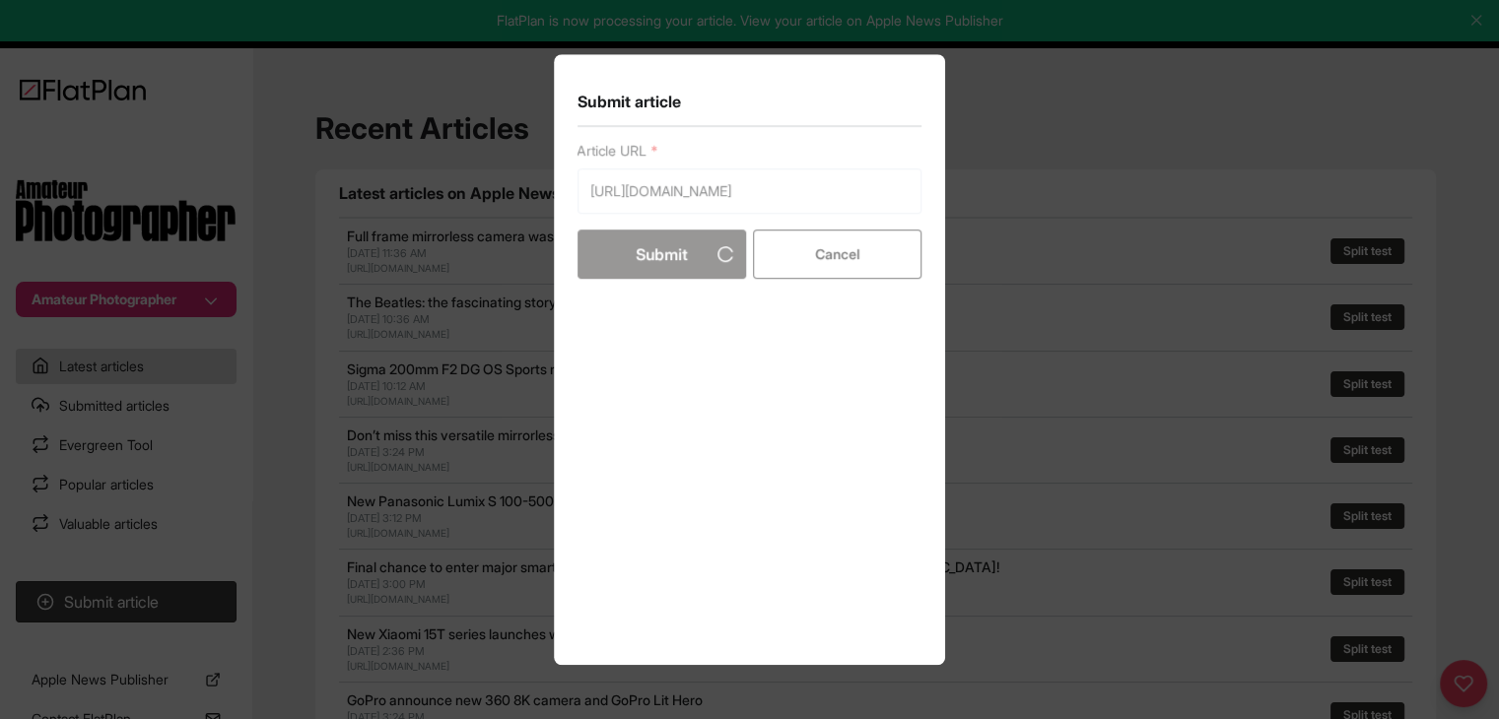
scroll to position [0, 0]
